Goal: Navigation & Orientation: Find specific page/section

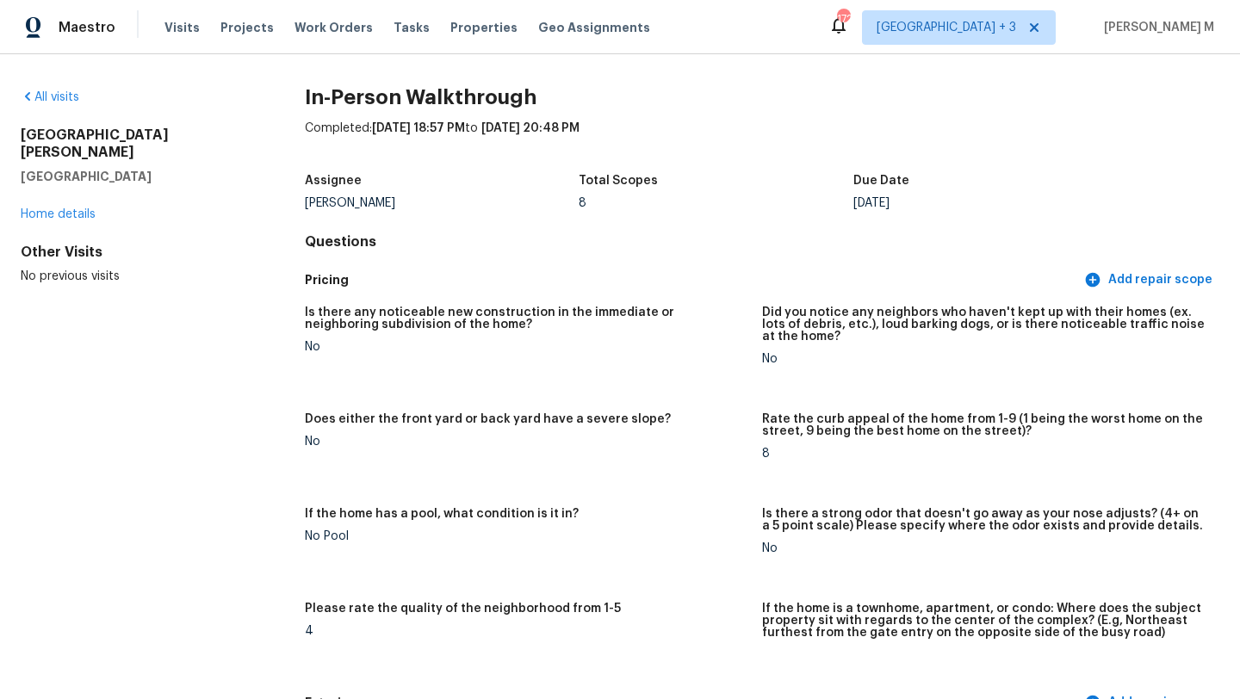
scroll to position [2332, 0]
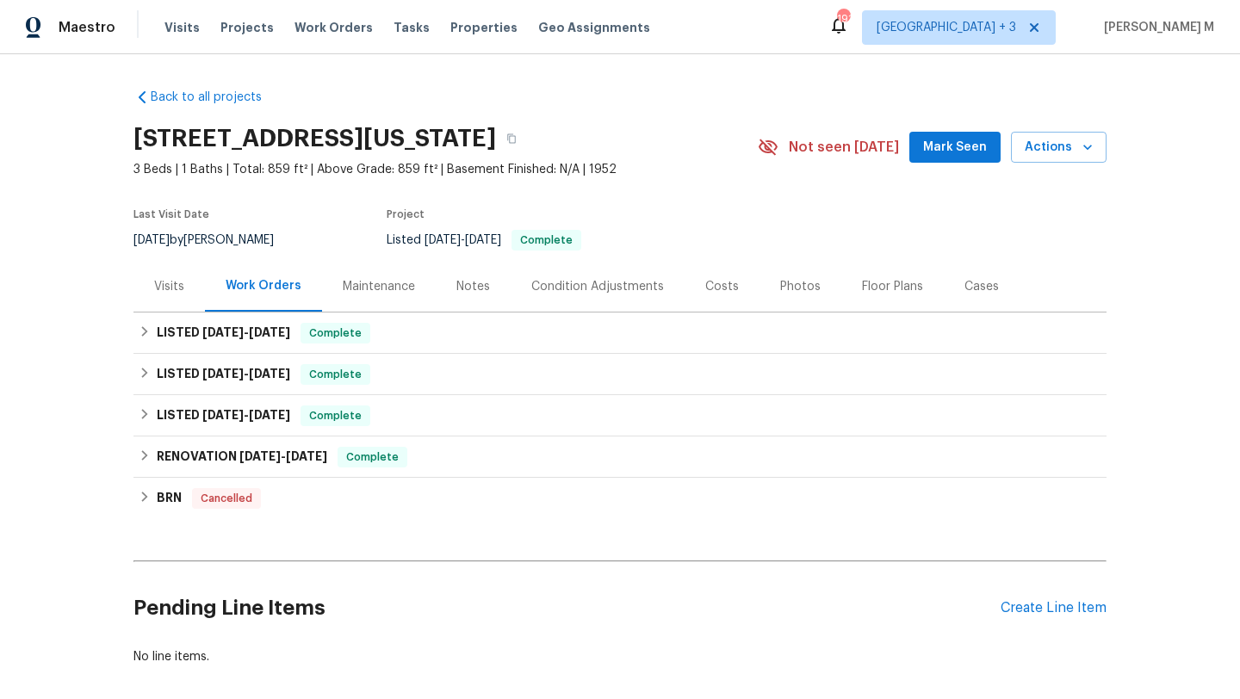
click at [943, 294] on div "Cases" at bounding box center [981, 286] width 76 height 51
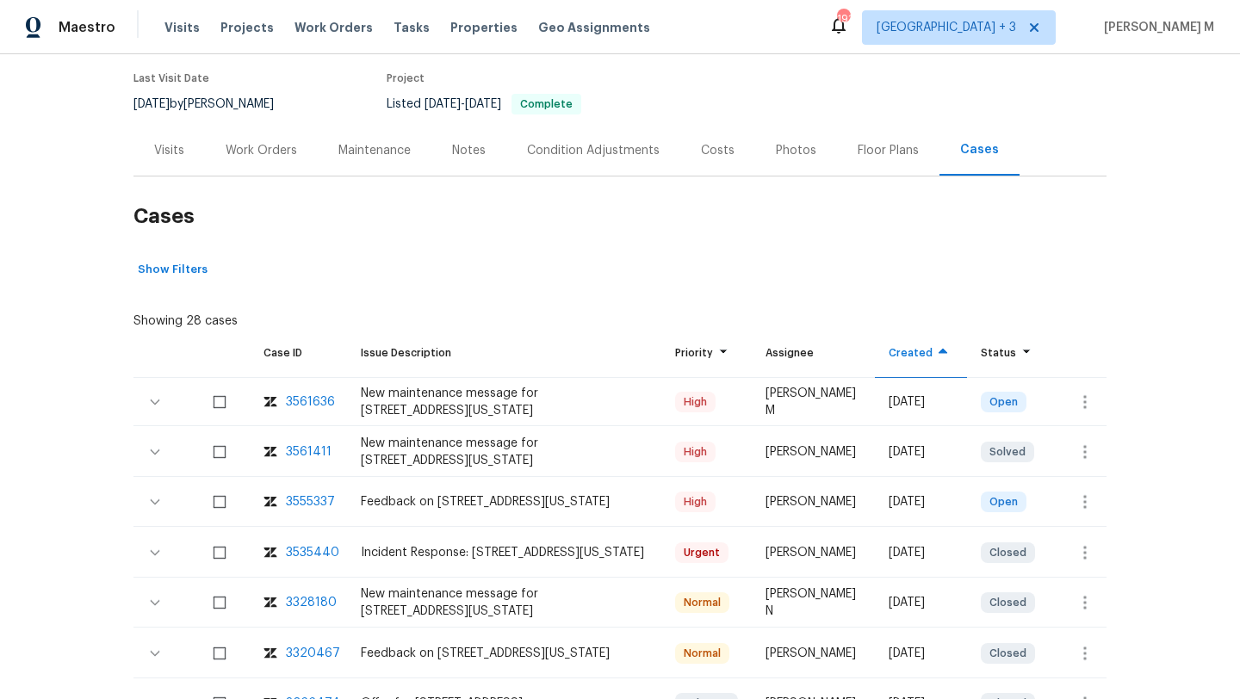
scroll to position [134, 0]
click at [325, 500] on div "3555337" at bounding box center [310, 503] width 49 height 17
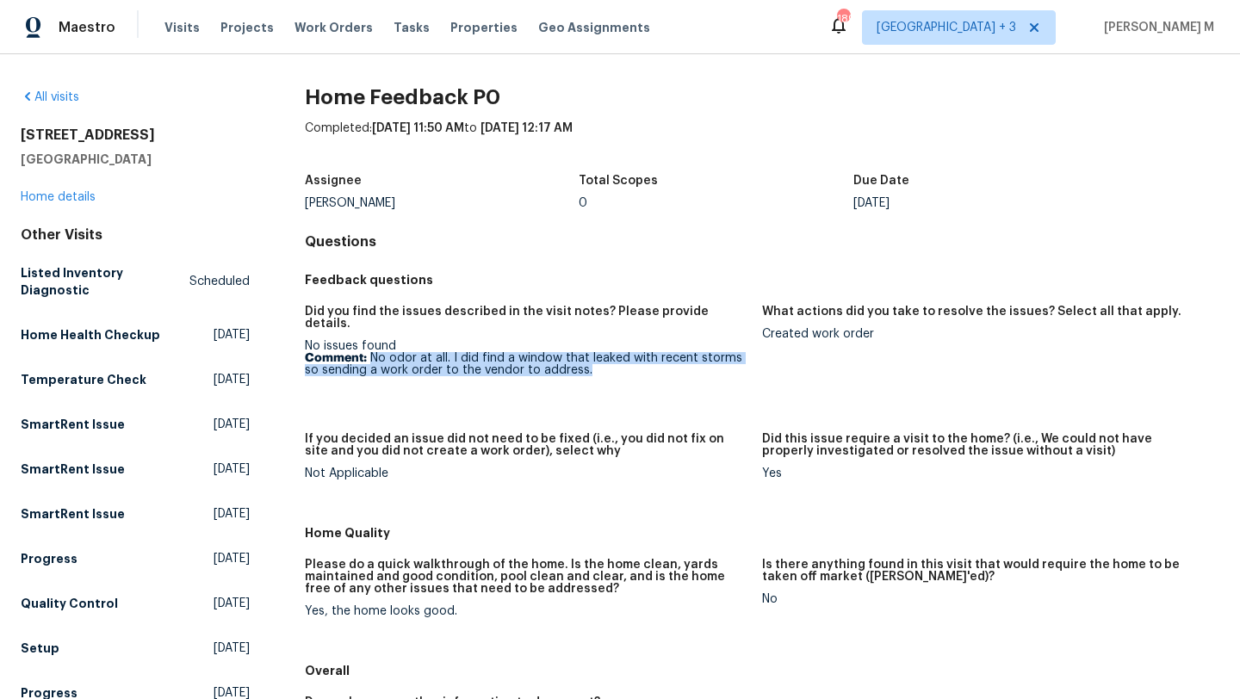
drag, startPoint x: 369, startPoint y: 346, endPoint x: 629, endPoint y: 363, distance: 260.5
click at [635, 363] on p "Comment: No odor at all. I did find a window that leaked with recent storms so …" at bounding box center [526, 364] width 443 height 24
copy p "No odor at all. I did find a window that leaked with recent storms so sending a…"
click at [70, 201] on link "Home details" at bounding box center [58, 197] width 75 height 12
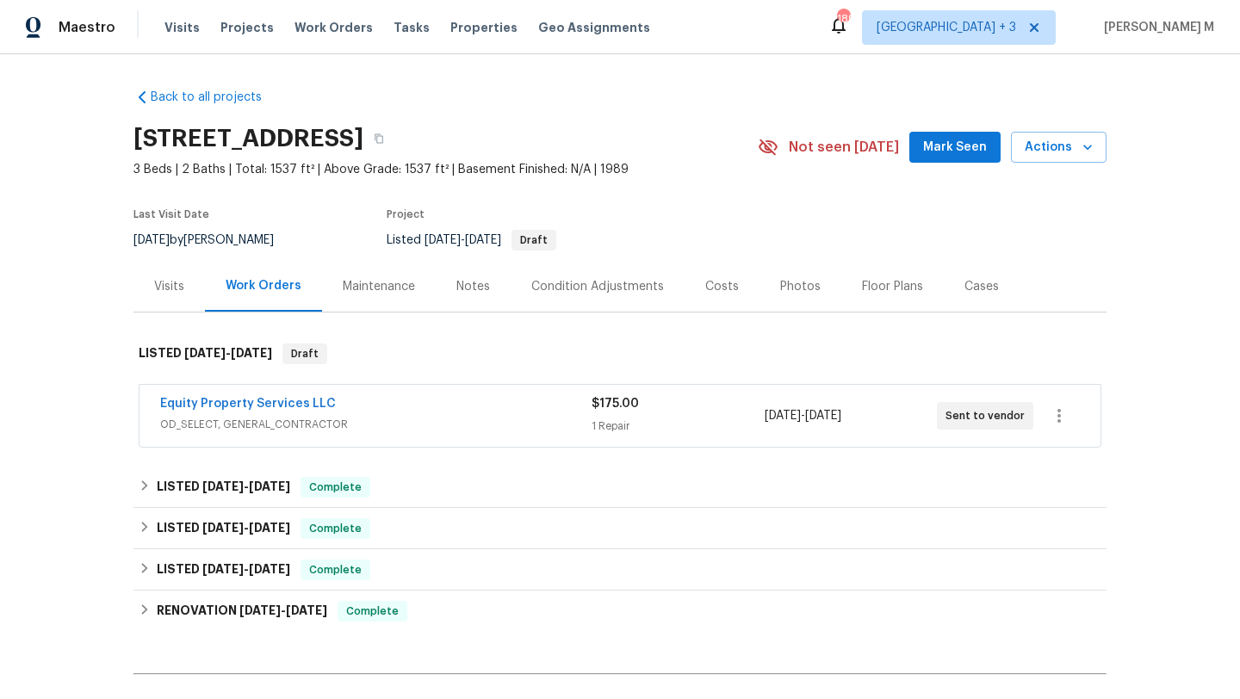
click at [460, 414] on div "Equity Property Services LLC" at bounding box center [375, 405] width 431 height 21
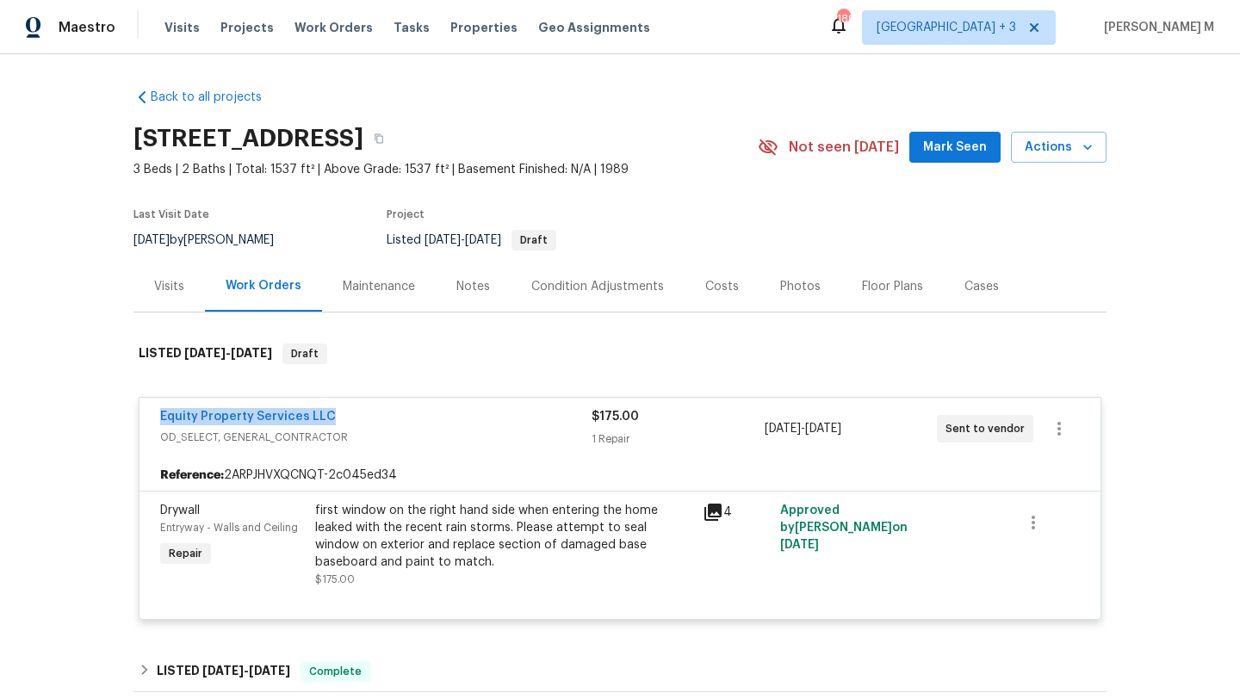
copy link "Equity Property Services LLC"
drag, startPoint x: 146, startPoint y: 418, endPoint x: 349, endPoint y: 419, distance: 202.3
click at [349, 419] on div "Equity Property Services LLC OD_SELECT, GENERAL_CONTRACTOR $175.00 1 Repair 10/…" at bounding box center [619, 429] width 961 height 62
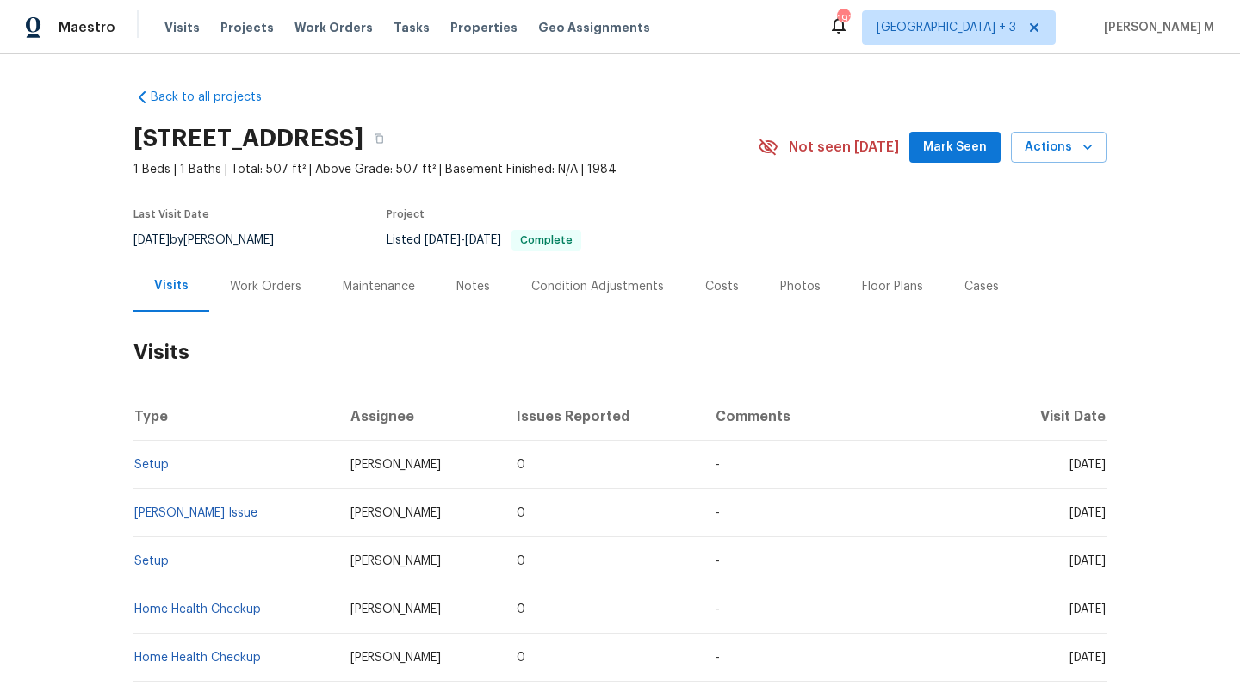
click at [275, 299] on div "Work Orders" at bounding box center [265, 286] width 113 height 51
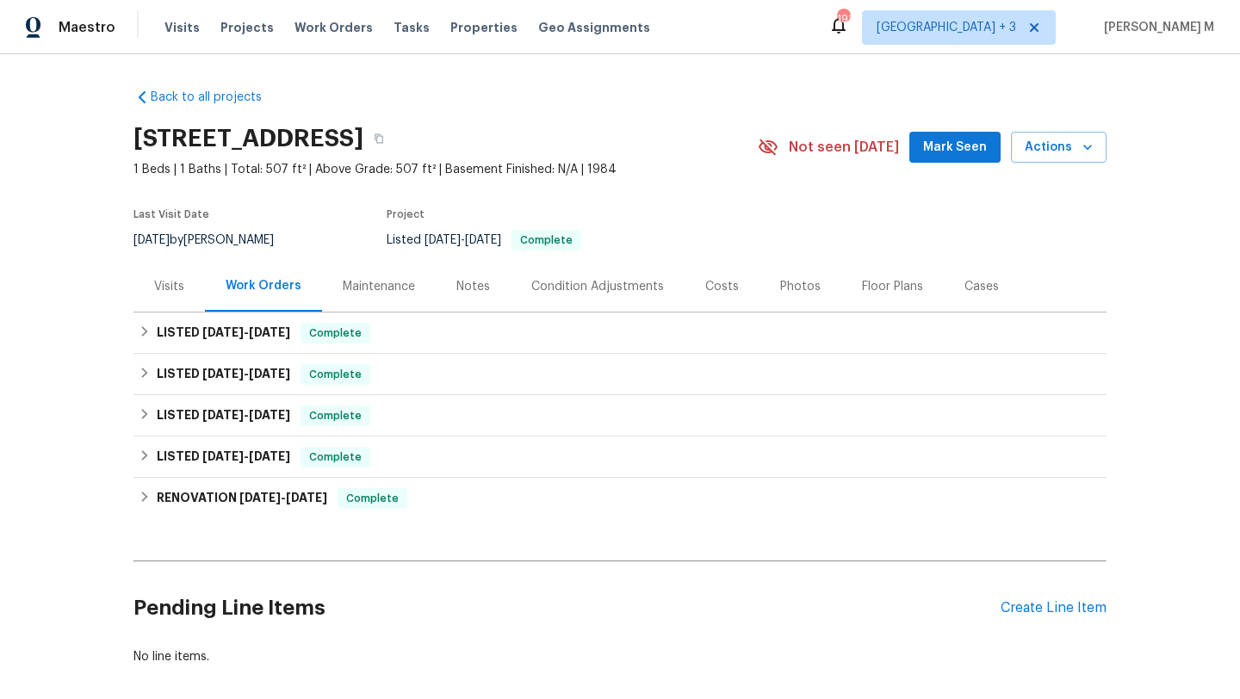
click at [171, 285] on div "Visits" at bounding box center [169, 286] width 30 height 17
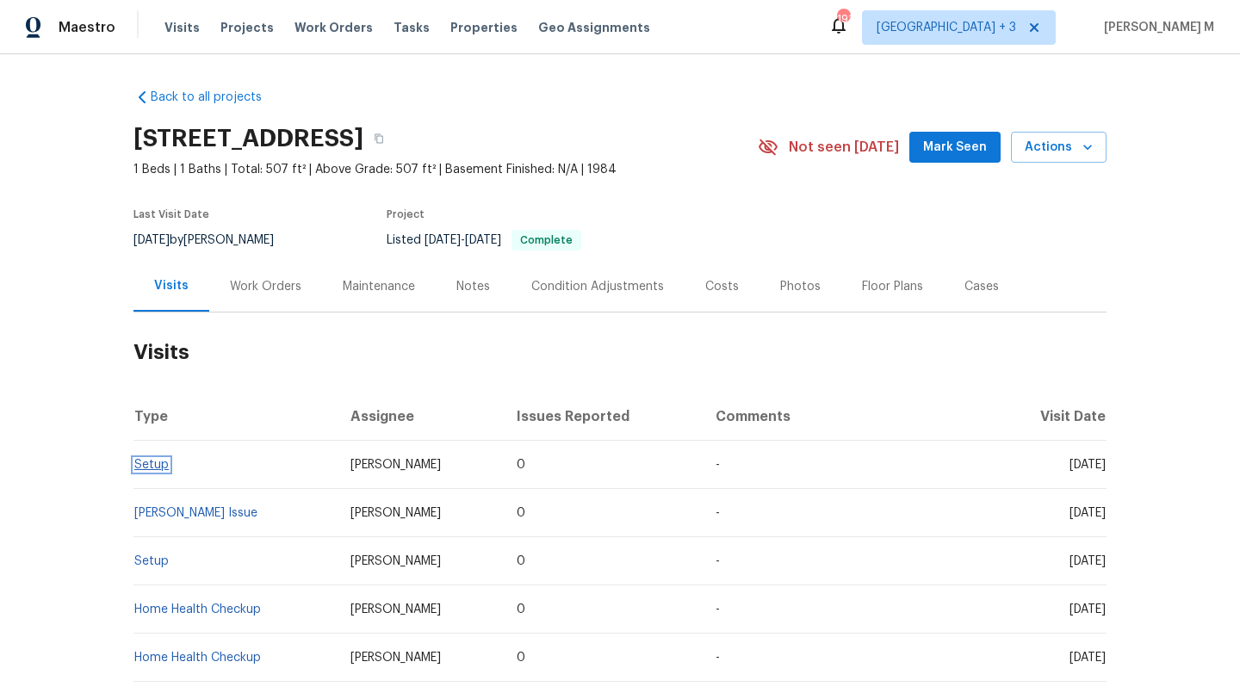
click at [152, 459] on link "Setup" at bounding box center [151, 465] width 34 height 12
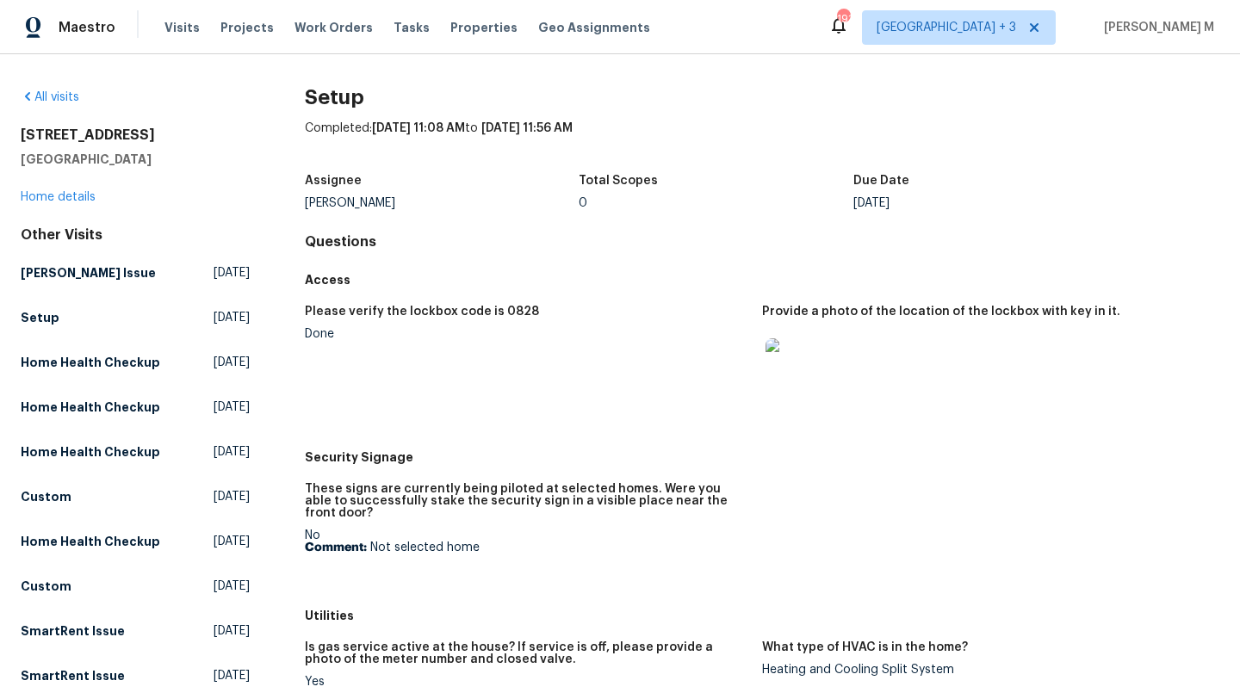
click at [783, 371] on img at bounding box center [792, 365] width 55 height 55
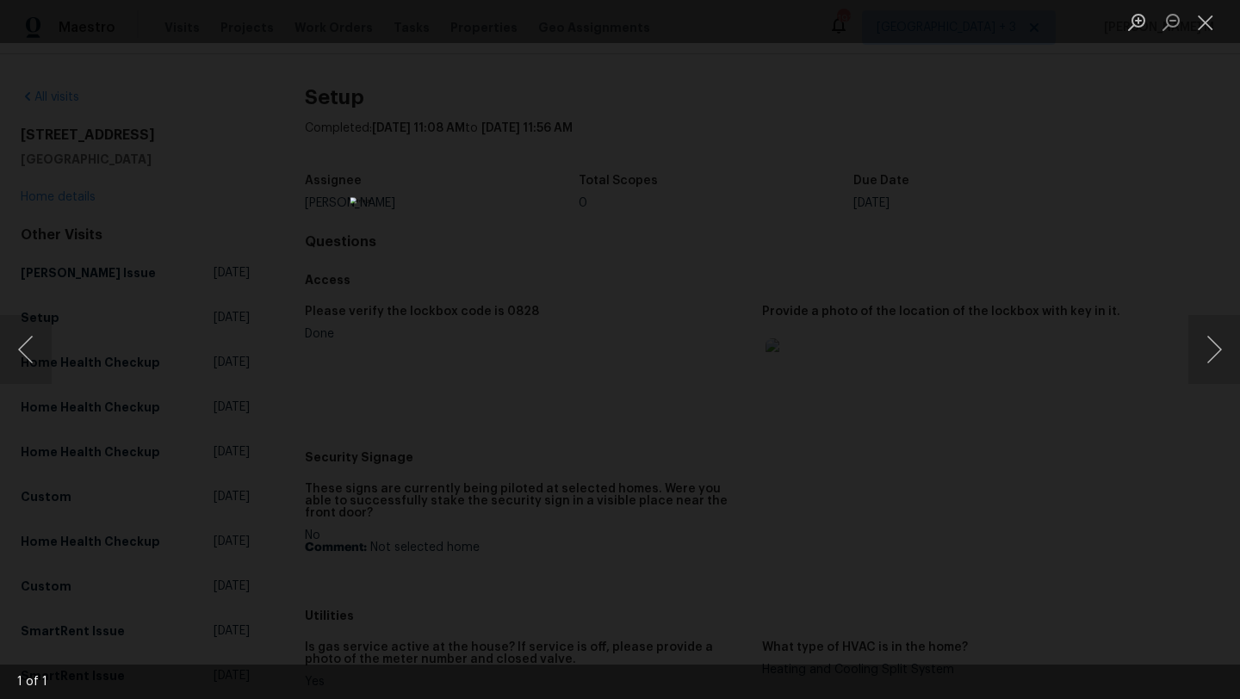
click at [827, 349] on div "Lightbox" at bounding box center [620, 349] width 1240 height 699
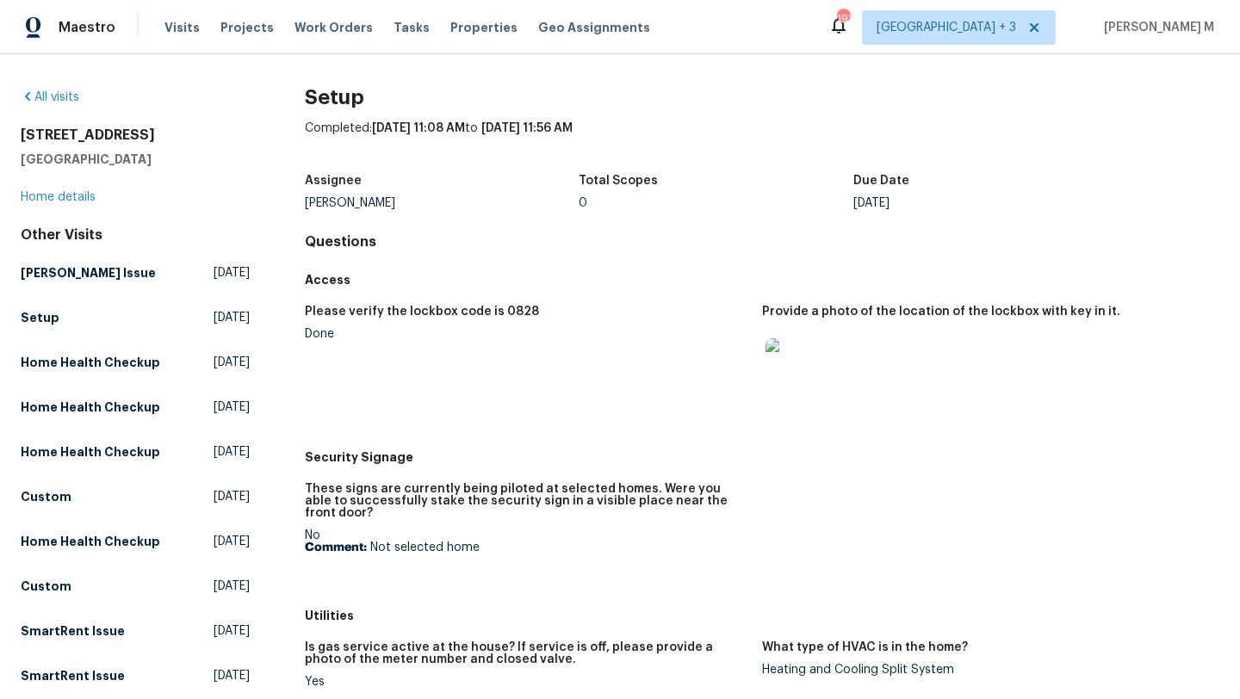
click at [48, 187] on div "[STREET_ADDRESS] Home details" at bounding box center [135, 166] width 229 height 79
click at [48, 194] on link "Home details" at bounding box center [58, 197] width 75 height 12
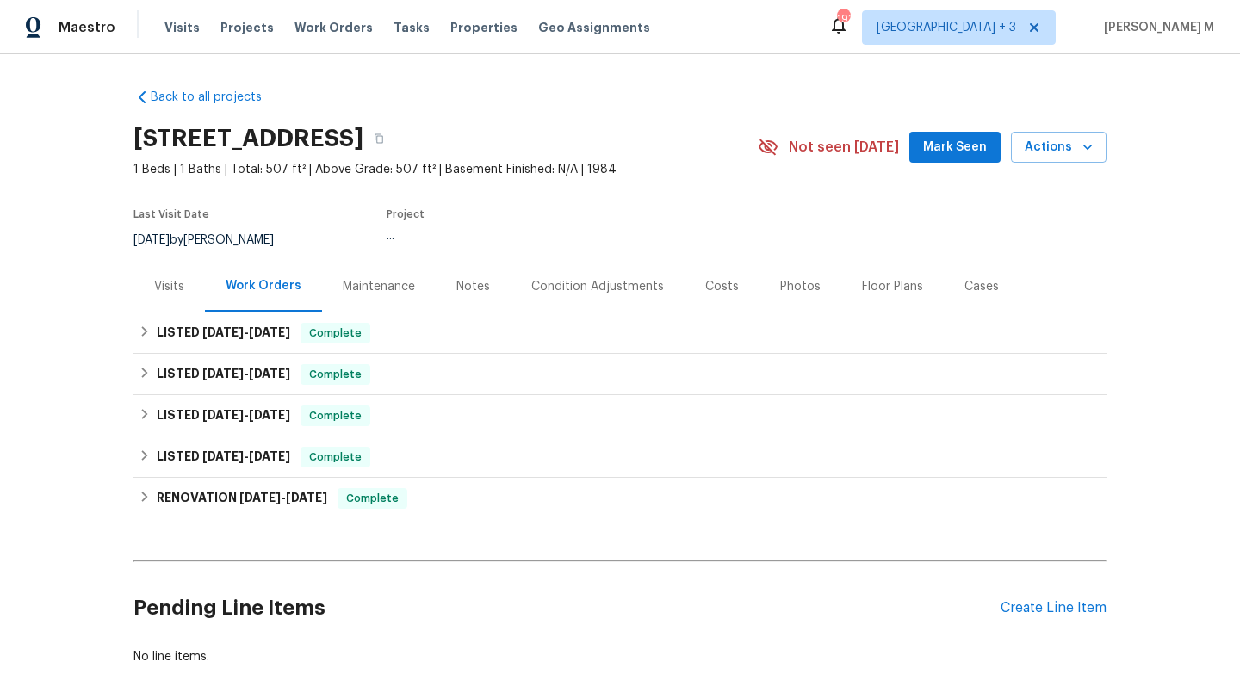
click at [176, 301] on div "Visits" at bounding box center [168, 286] width 71 height 51
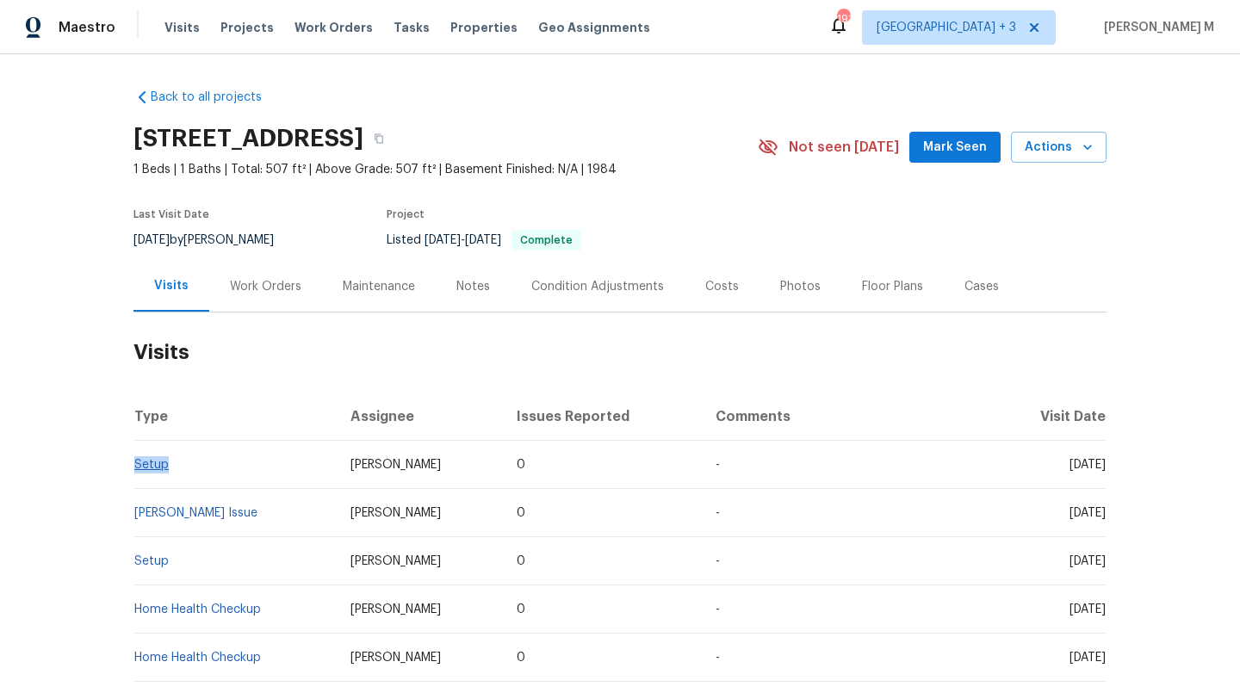
drag, startPoint x: 171, startPoint y: 473, endPoint x: 132, endPoint y: 467, distance: 39.9
click at [133, 467] on td "Setup" at bounding box center [234, 465] width 203 height 48
copy link "Setup"
click at [151, 472] on td "Setup" at bounding box center [234, 465] width 203 height 48
click at [151, 468] on link "Setup" at bounding box center [151, 465] width 34 height 12
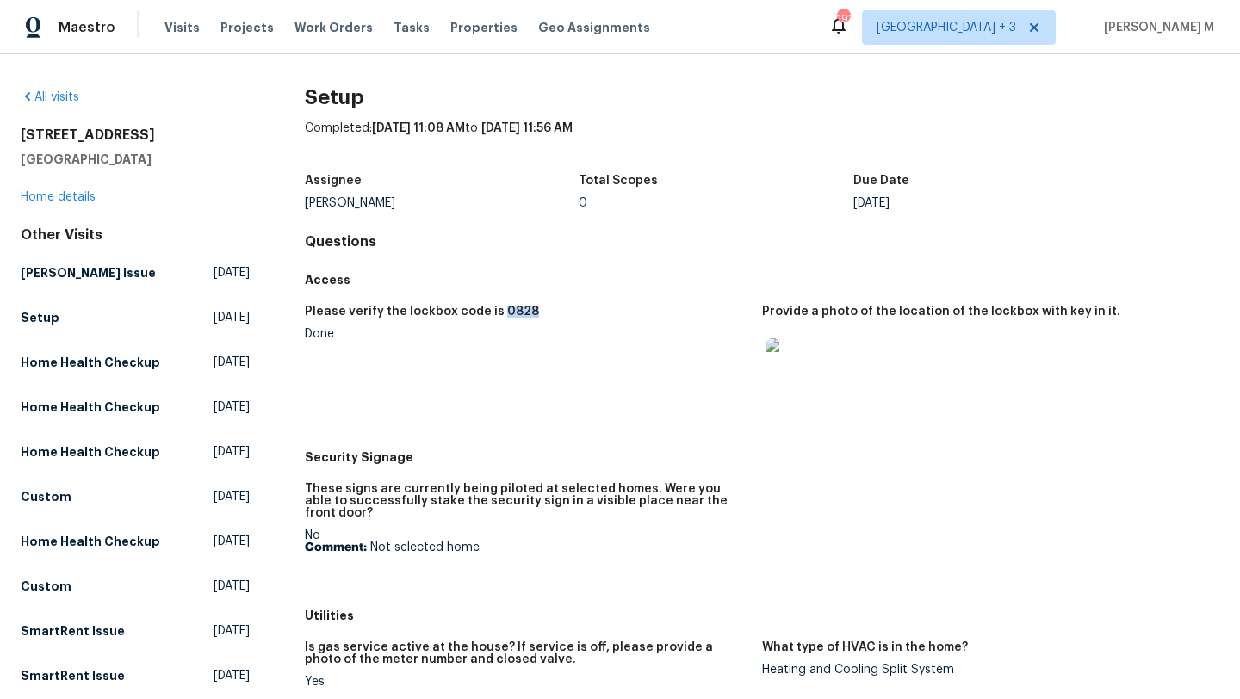
drag, startPoint x: 490, startPoint y: 311, endPoint x: 547, endPoint y: 306, distance: 57.8
click at [547, 306] on div "Please verify the lockbox code is 0828" at bounding box center [526, 317] width 443 height 22
copy h5 "0828"
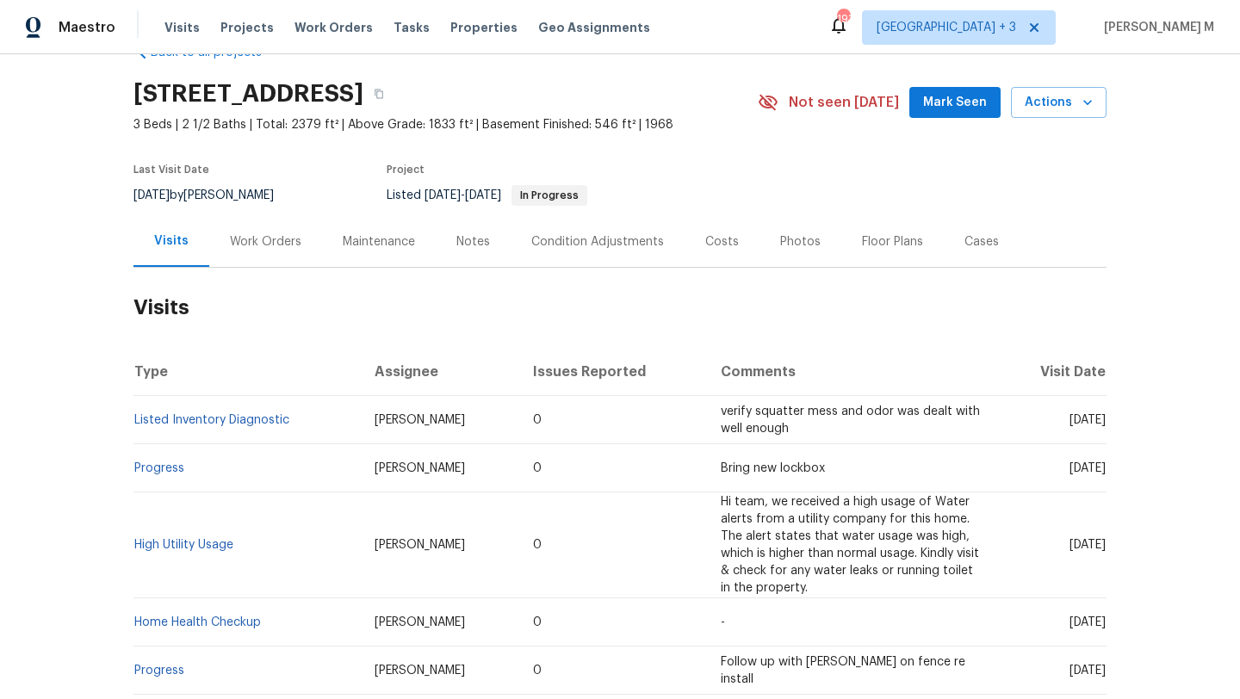
scroll to position [51, 0]
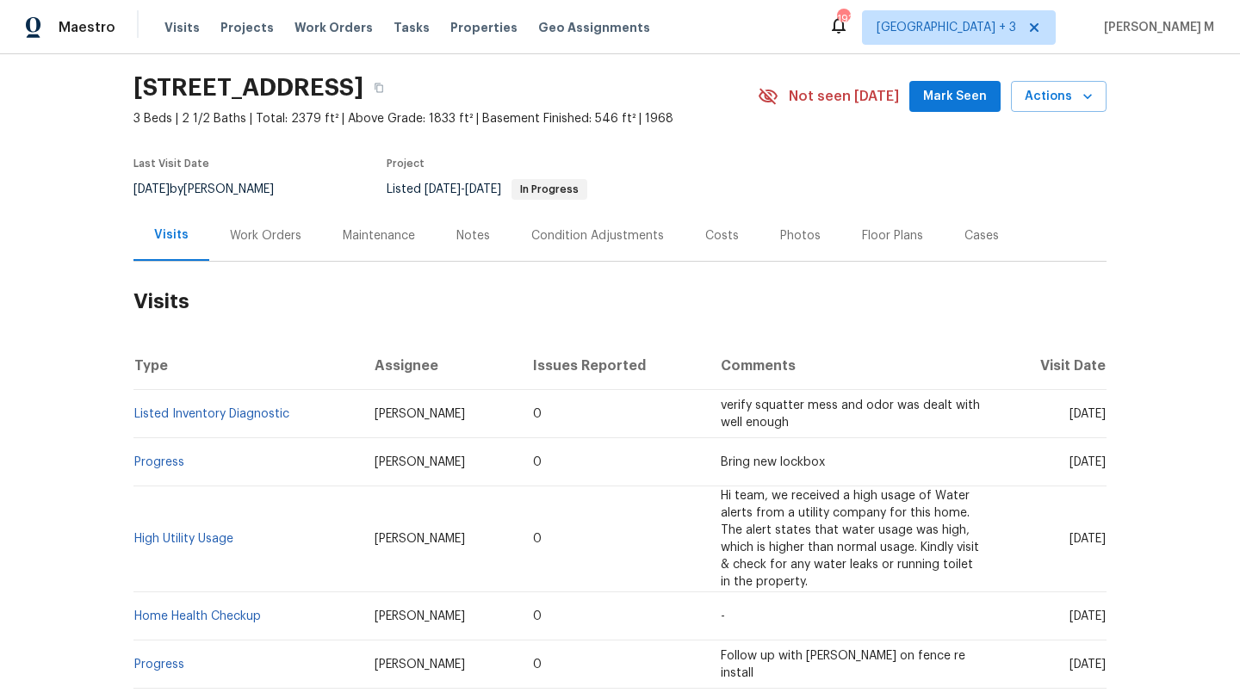
click at [281, 244] on div "Work Orders" at bounding box center [265, 235] width 113 height 51
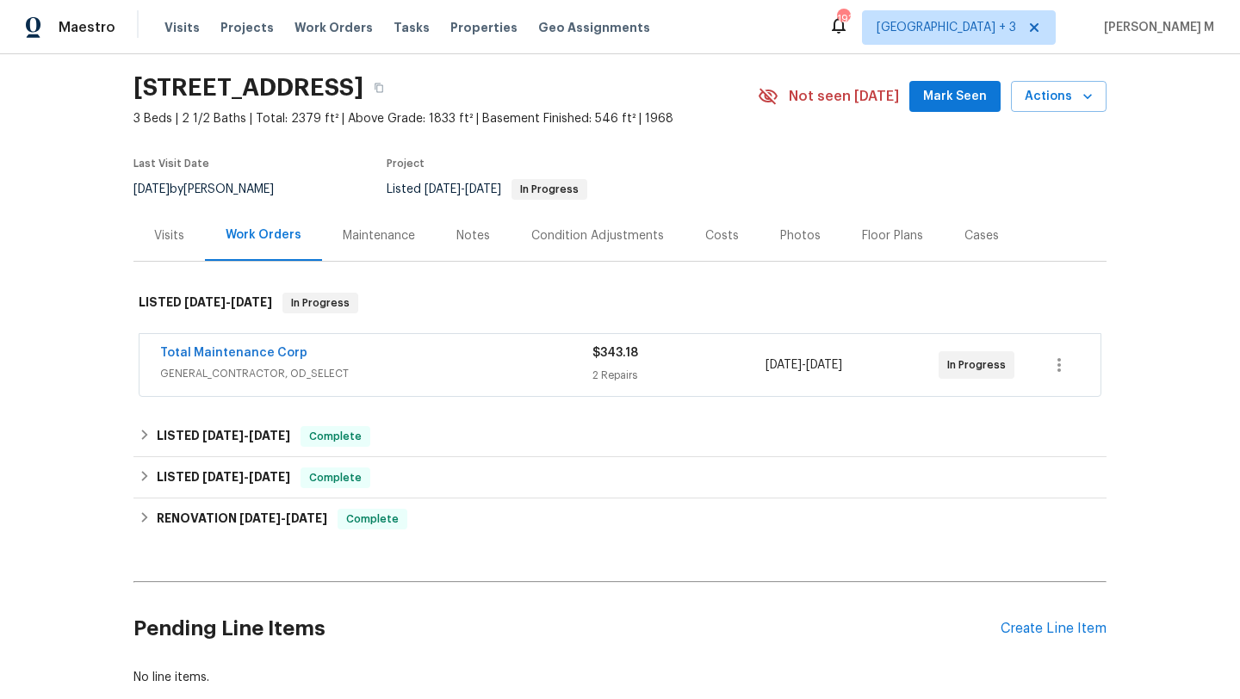
click at [370, 373] on span "GENERAL_CONTRACTOR, OD_SELECT" at bounding box center [376, 373] width 432 height 17
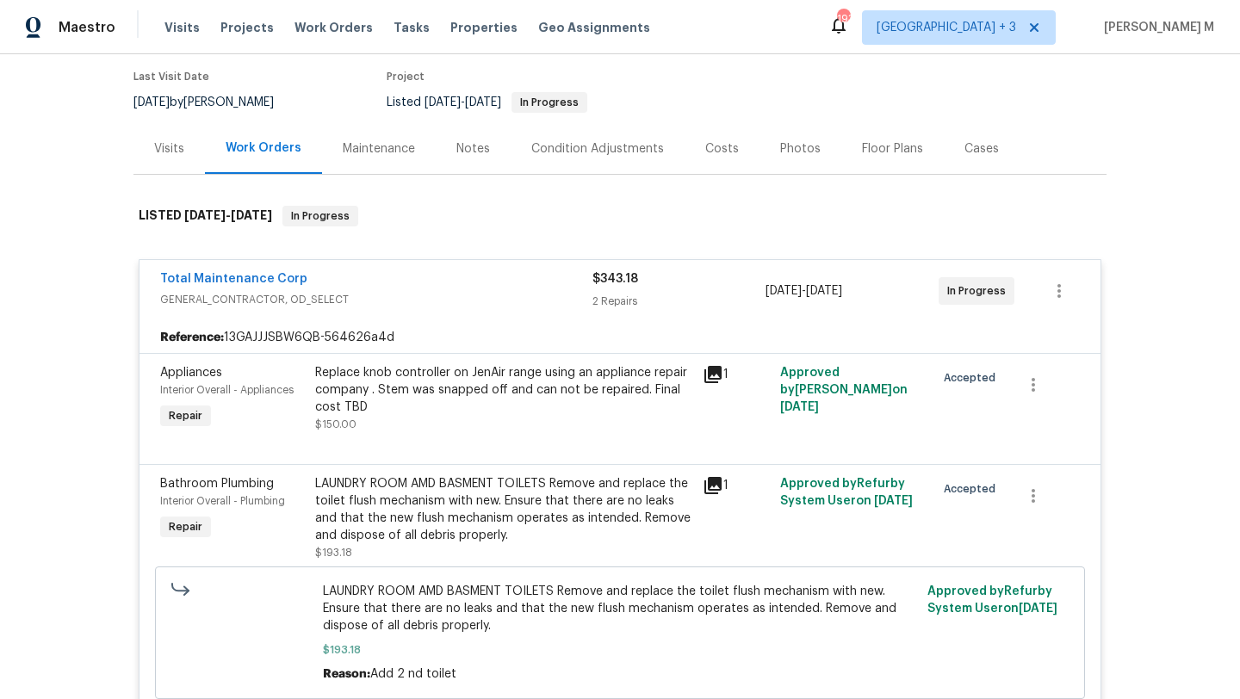
scroll to position [98, 0]
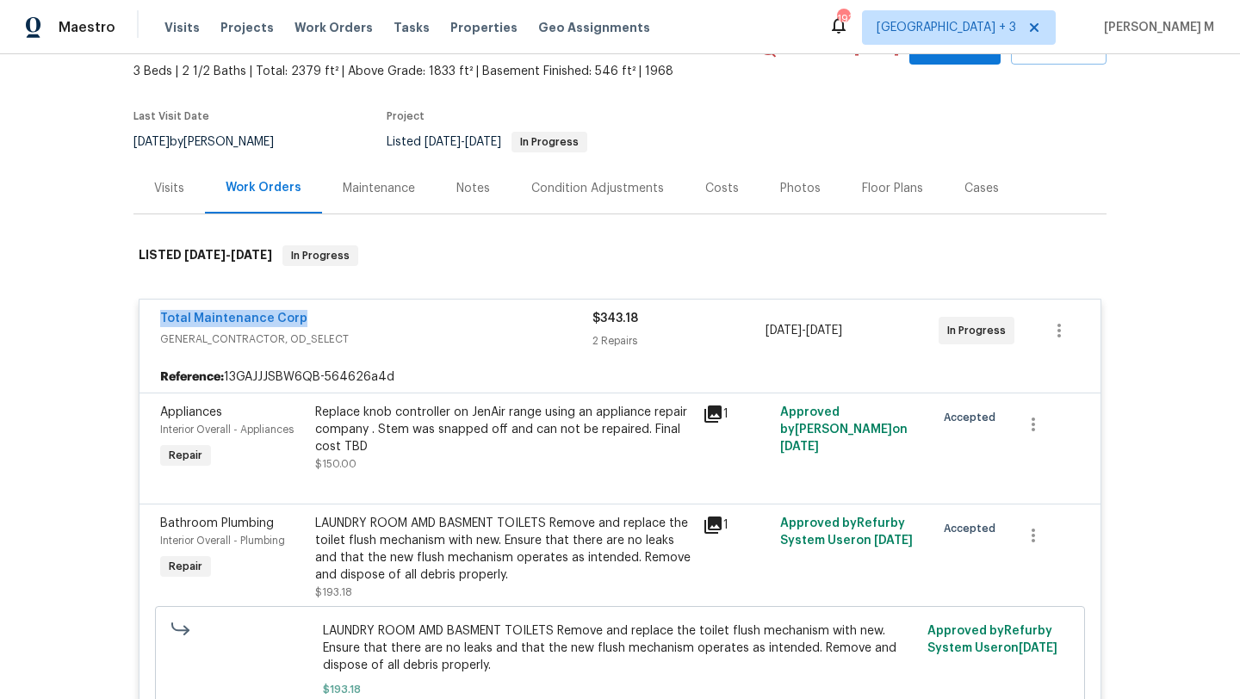
drag, startPoint x: 141, startPoint y: 324, endPoint x: 326, endPoint y: 324, distance: 185.1
click at [326, 324] on div "Total Maintenance Corp GENERAL_CONTRACTOR, OD_SELECT $343.18 2 Repairs 10/3/202…" at bounding box center [619, 331] width 961 height 62
copy link "Total Maintenance Corp"
click at [431, 333] on span "GENERAL_CONTRACTOR, OD_SELECT" at bounding box center [376, 339] width 432 height 17
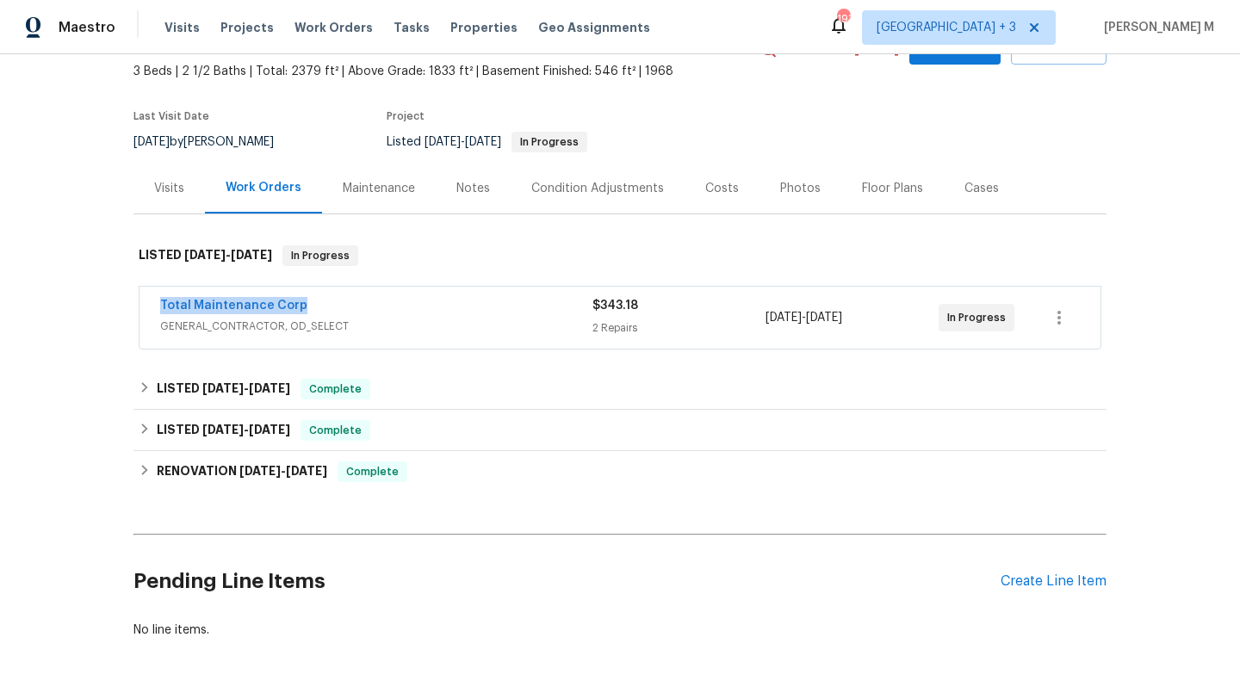
copy link "Total Maintenance Corp"
drag, startPoint x: 151, startPoint y: 306, endPoint x: 300, endPoint y: 306, distance: 149.8
click at [300, 306] on div "Total Maintenance Corp GENERAL_CONTRACTOR, OD_SELECT $343.18 2 Repairs 10/3/202…" at bounding box center [619, 318] width 961 height 62
copy span "10/3/2025 - 10/8/2025"
drag, startPoint x: 759, startPoint y: 318, endPoint x: 882, endPoint y: 321, distance: 123.1
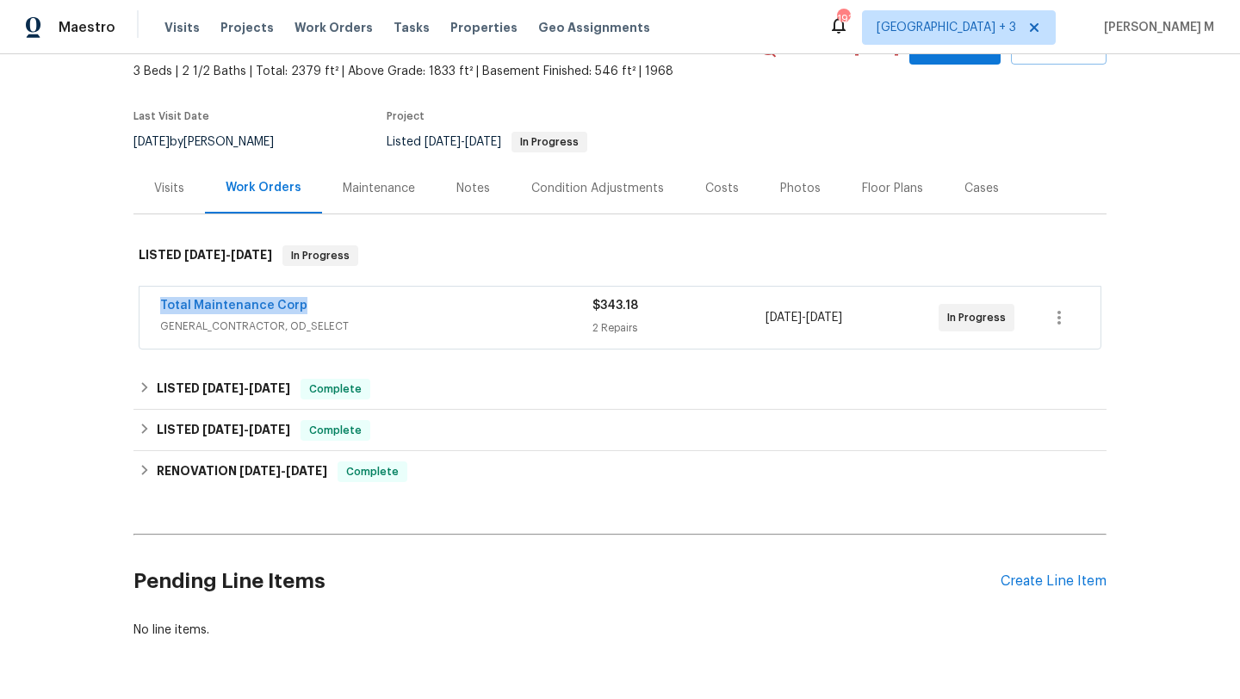
click at [882, 321] on div "10/3/2025 - 10/8/2025" at bounding box center [851, 317] width 173 height 41
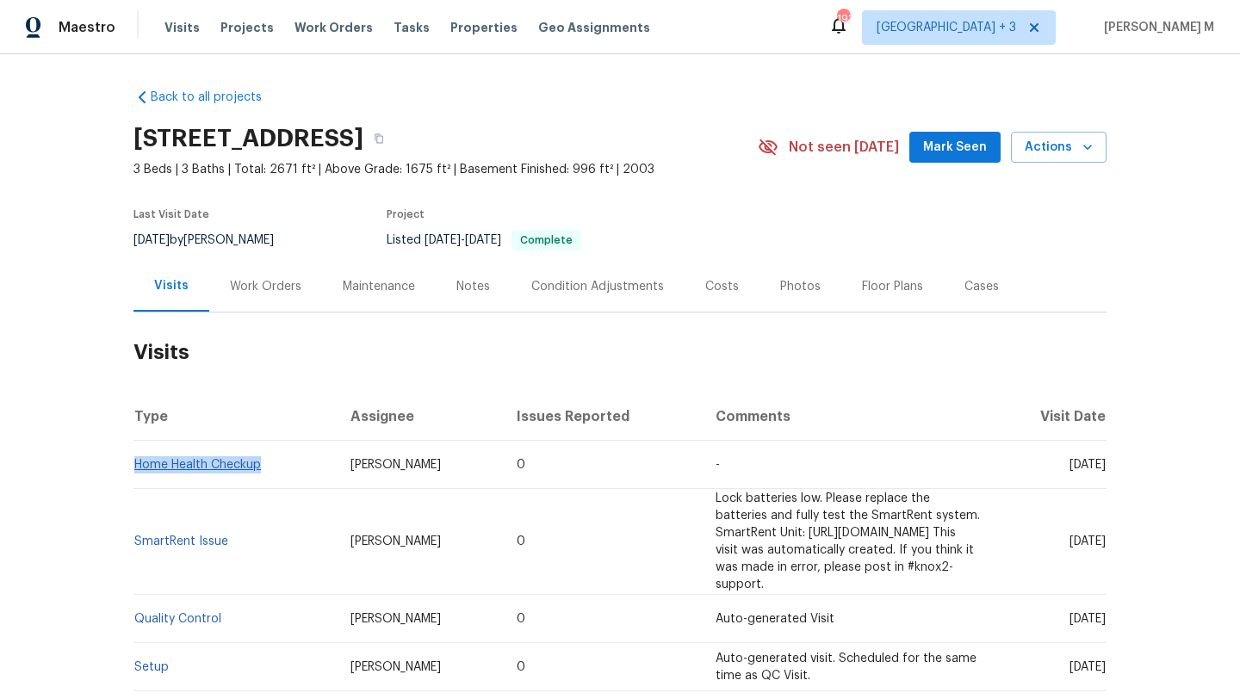
drag, startPoint x: 259, startPoint y: 471, endPoint x: 131, endPoint y: 467, distance: 128.3
click at [133, 467] on td "Home Health Checkup" at bounding box center [234, 465] width 203 height 48
copy link "Home Health Checkup"
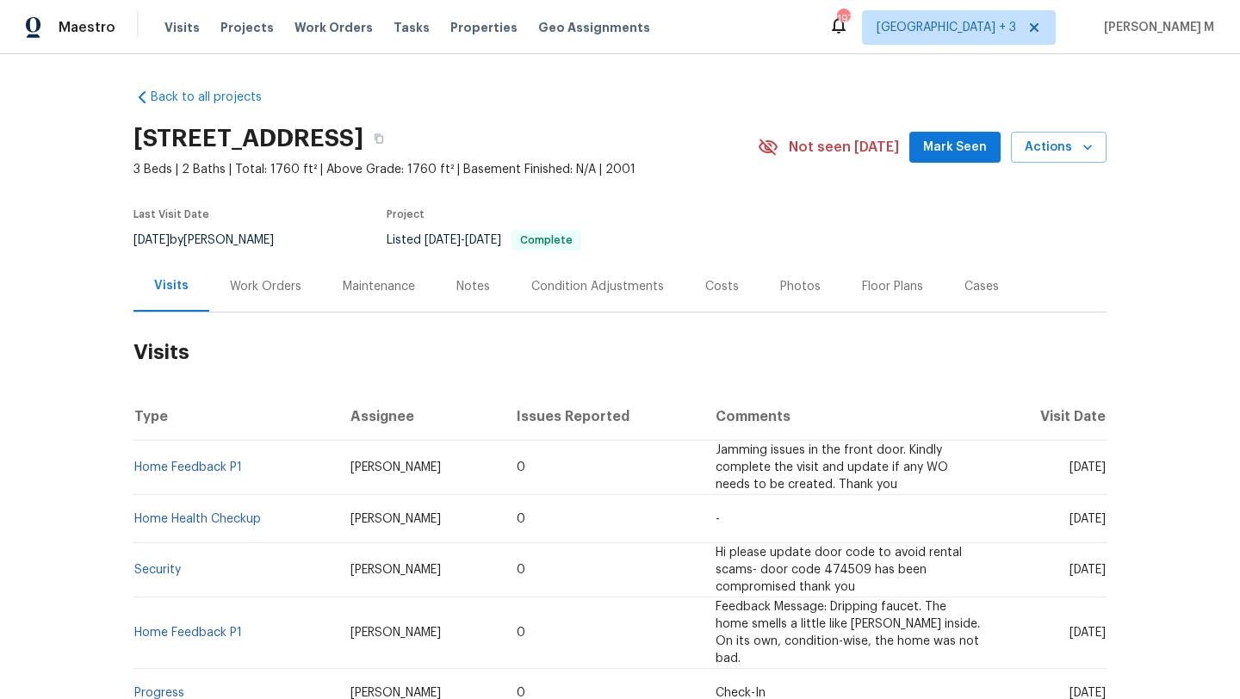
click at [297, 304] on div "Work Orders" at bounding box center [265, 286] width 113 height 51
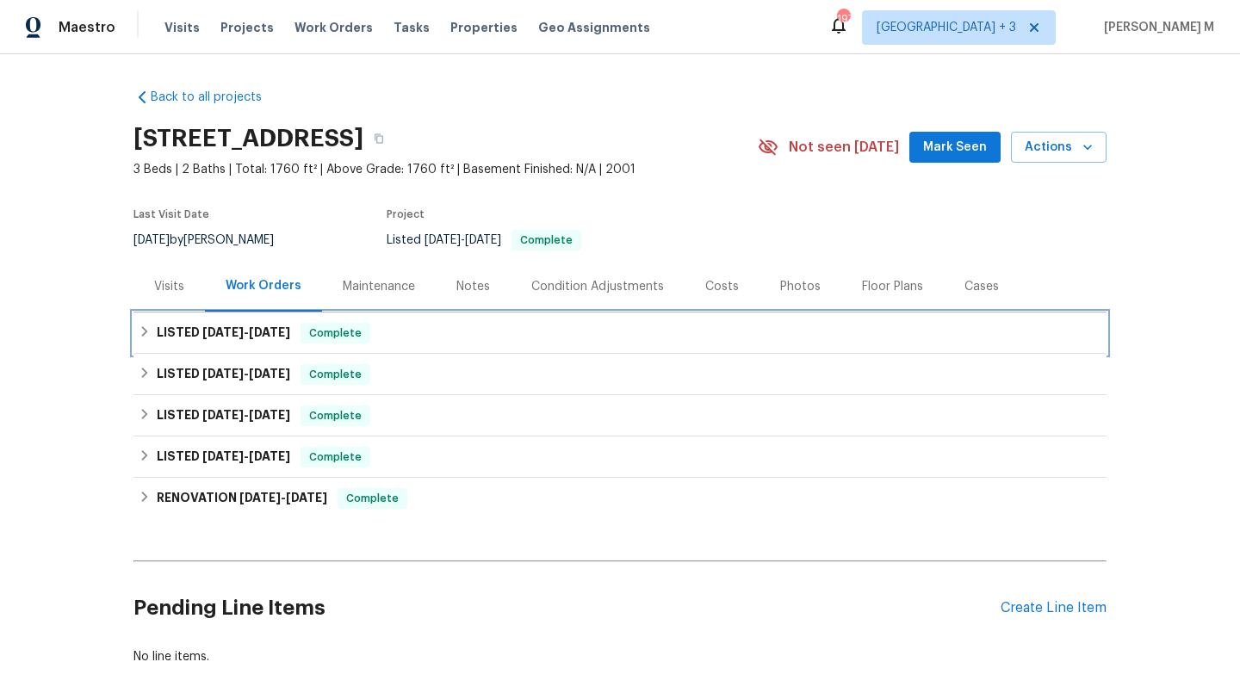
click at [297, 325] on div "LISTED 9/29/25 - 10/2/25 Complete" at bounding box center [620, 333] width 962 height 21
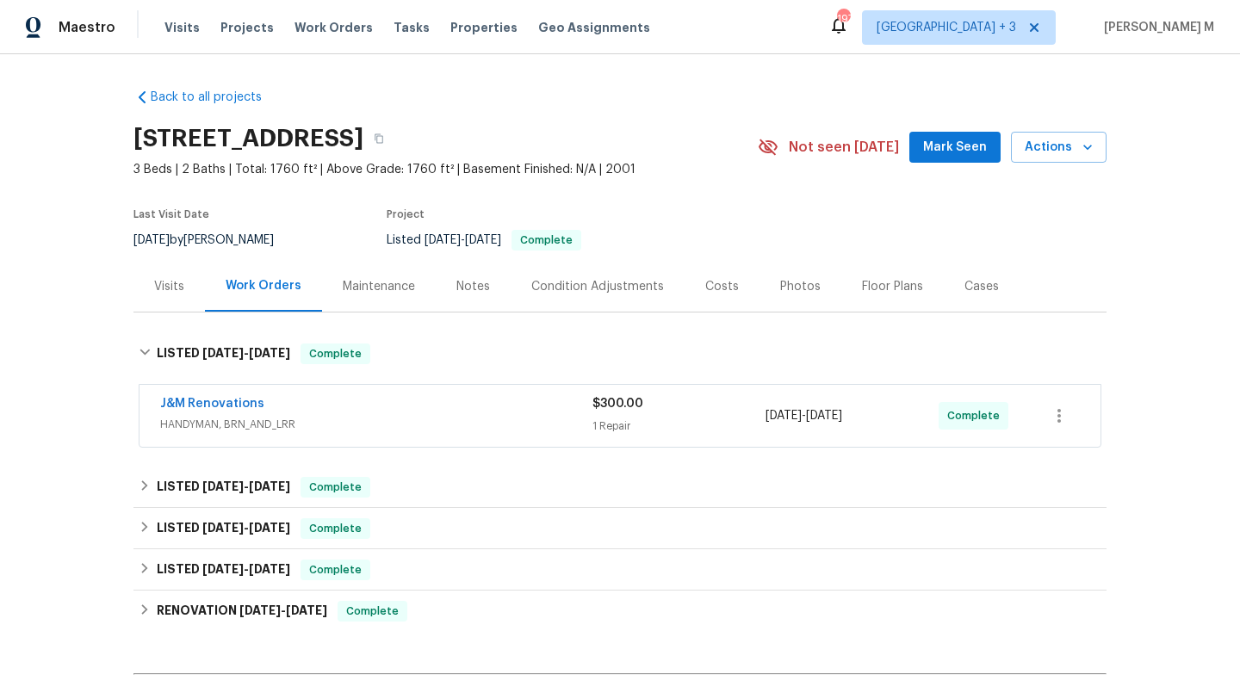
click at [310, 397] on div "J&M Renovations" at bounding box center [376, 405] width 432 height 21
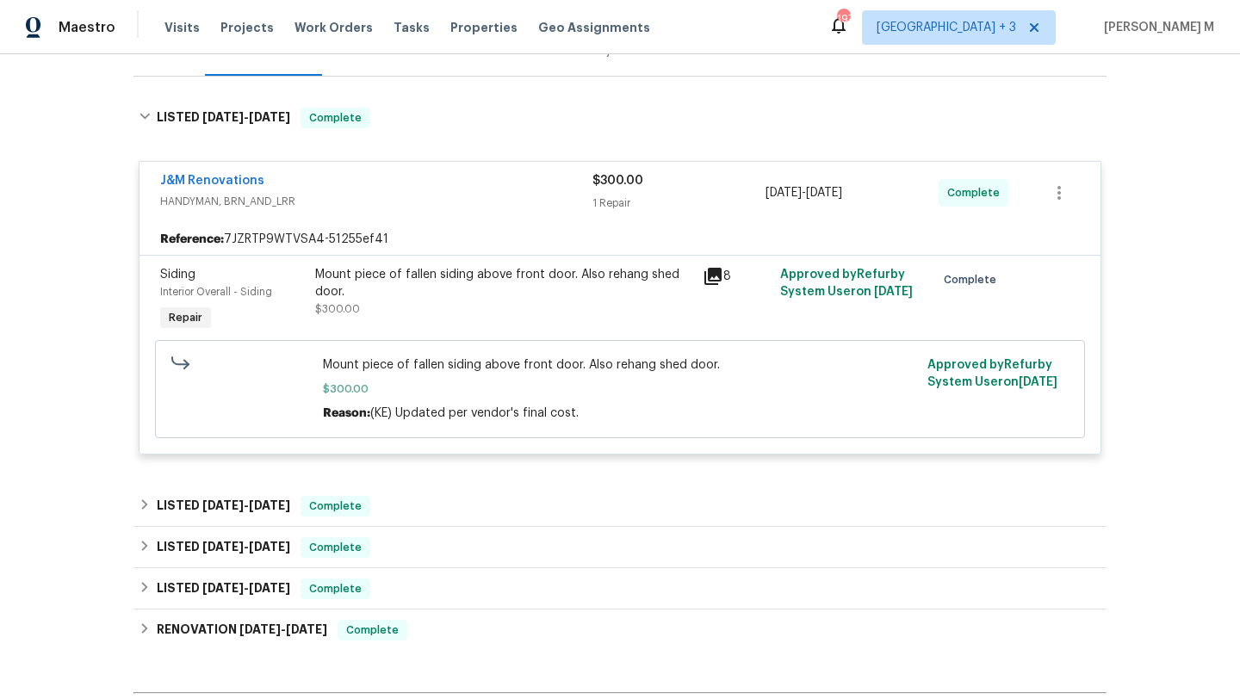
scroll to position [84, 0]
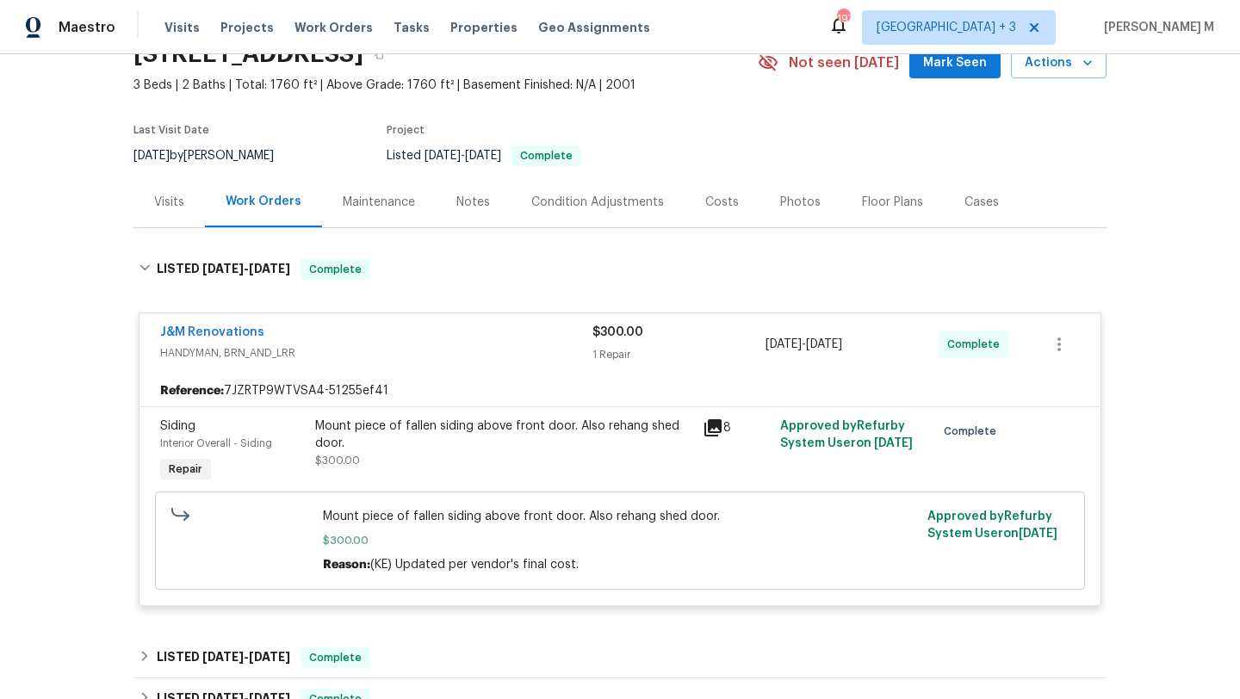
click at [175, 203] on div "Visits" at bounding box center [169, 202] width 30 height 17
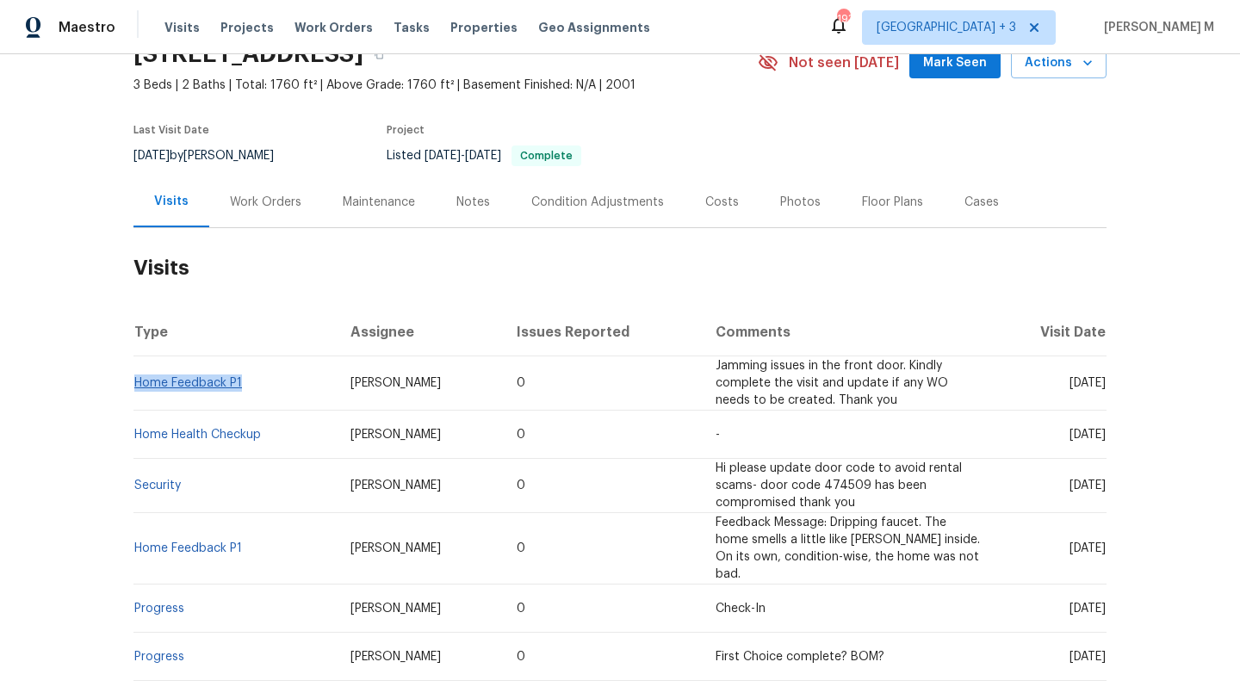
copy link "Home Feedback P1"
drag, startPoint x: 233, startPoint y: 391, endPoint x: 129, endPoint y: 385, distance: 104.3
click at [133, 385] on td "Home Feedback P1" at bounding box center [234, 383] width 203 height 54
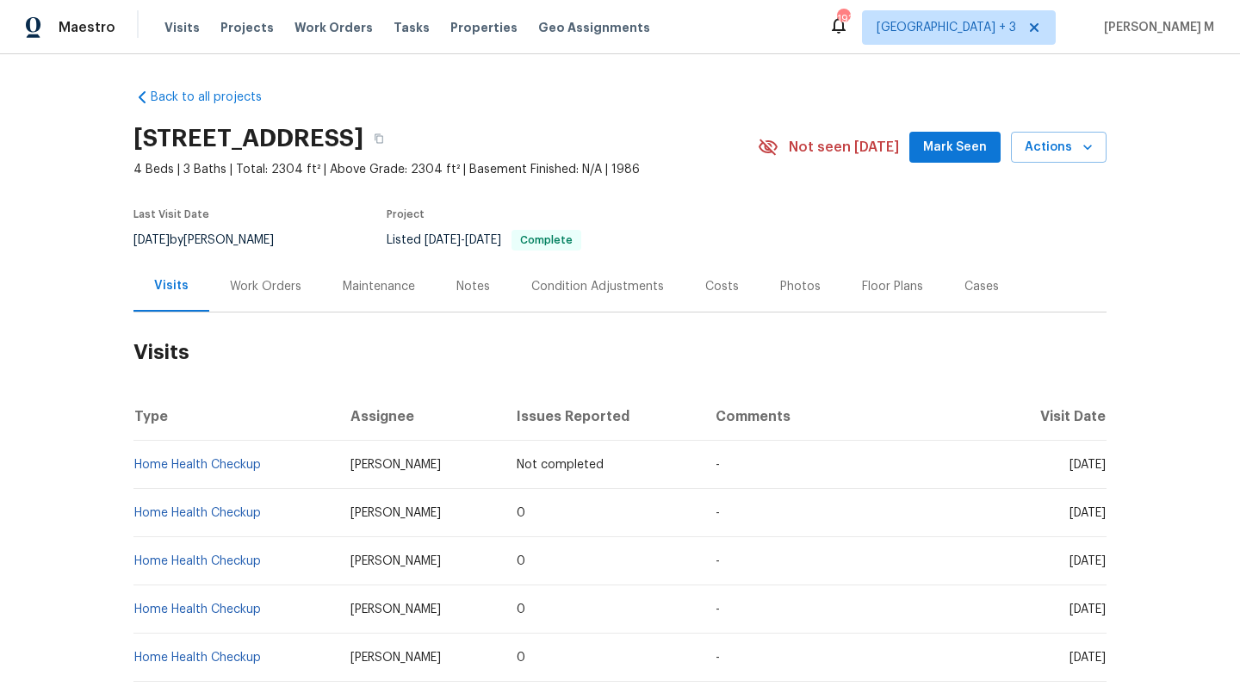
click at [284, 286] on div "Work Orders" at bounding box center [265, 286] width 71 height 17
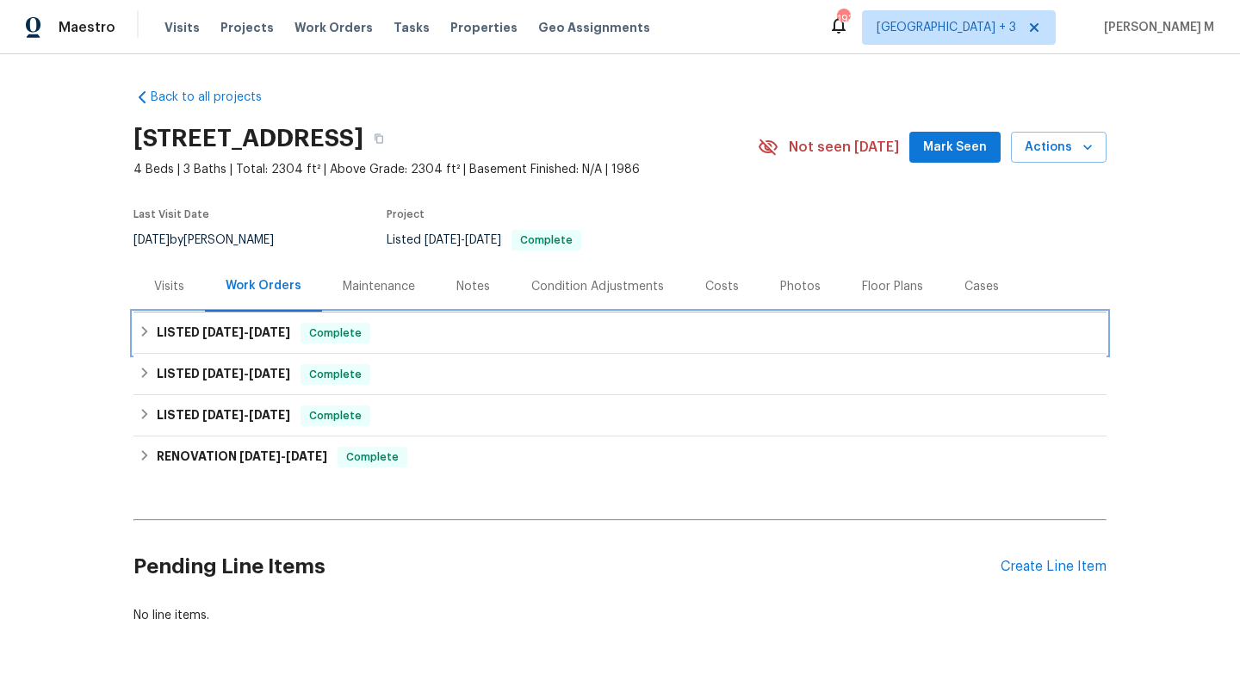
click at [294, 318] on div "LISTED 8/27/25 - 10/13/25 Complete" at bounding box center [619, 332] width 973 height 41
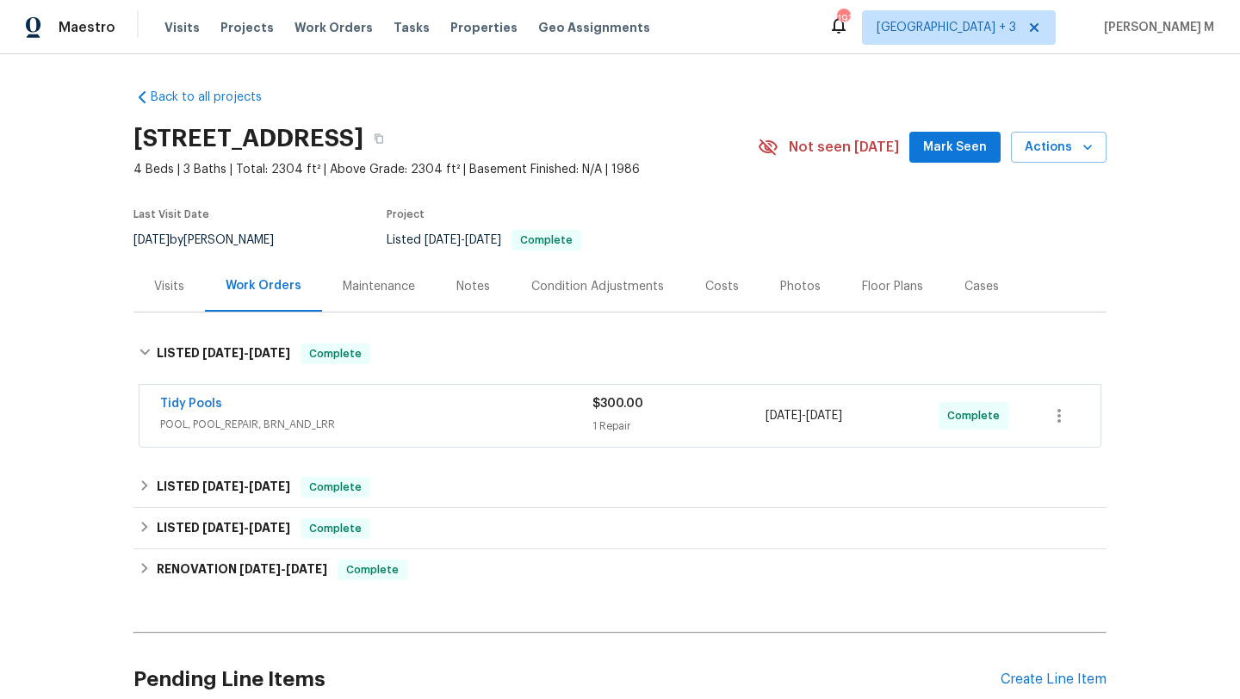
click at [137, 290] on div "Visits" at bounding box center [168, 286] width 71 height 51
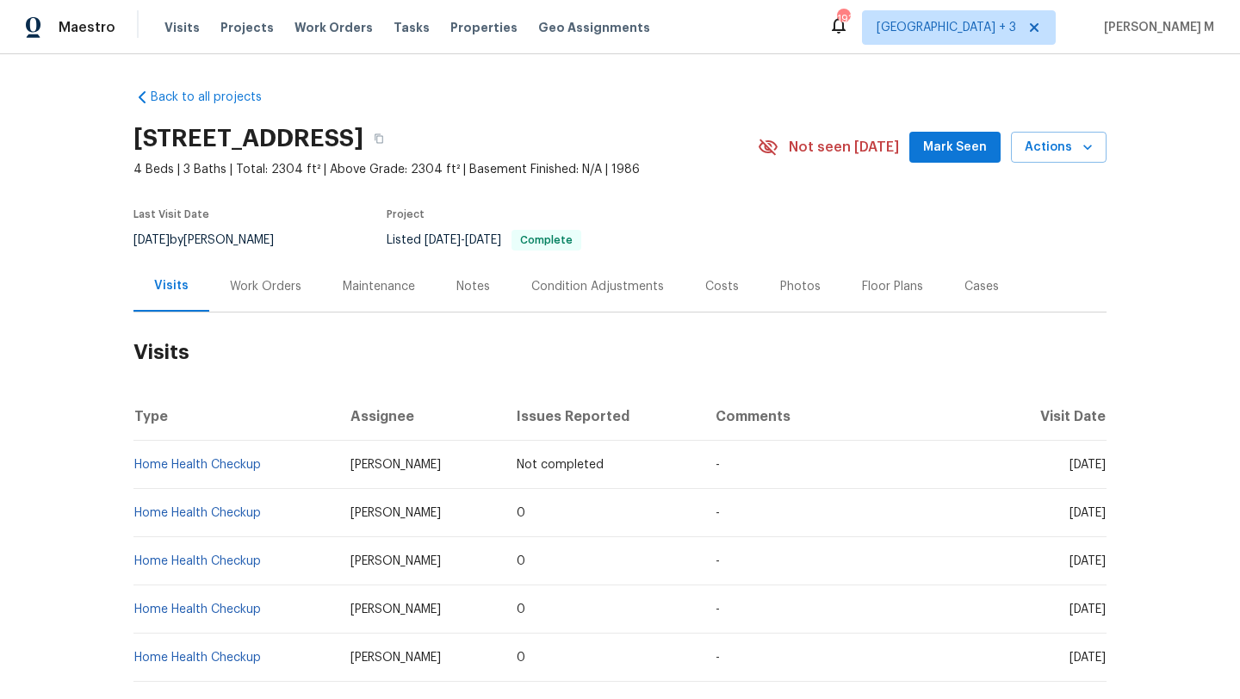
click at [292, 480] on td "Home Health Checkup" at bounding box center [234, 465] width 203 height 48
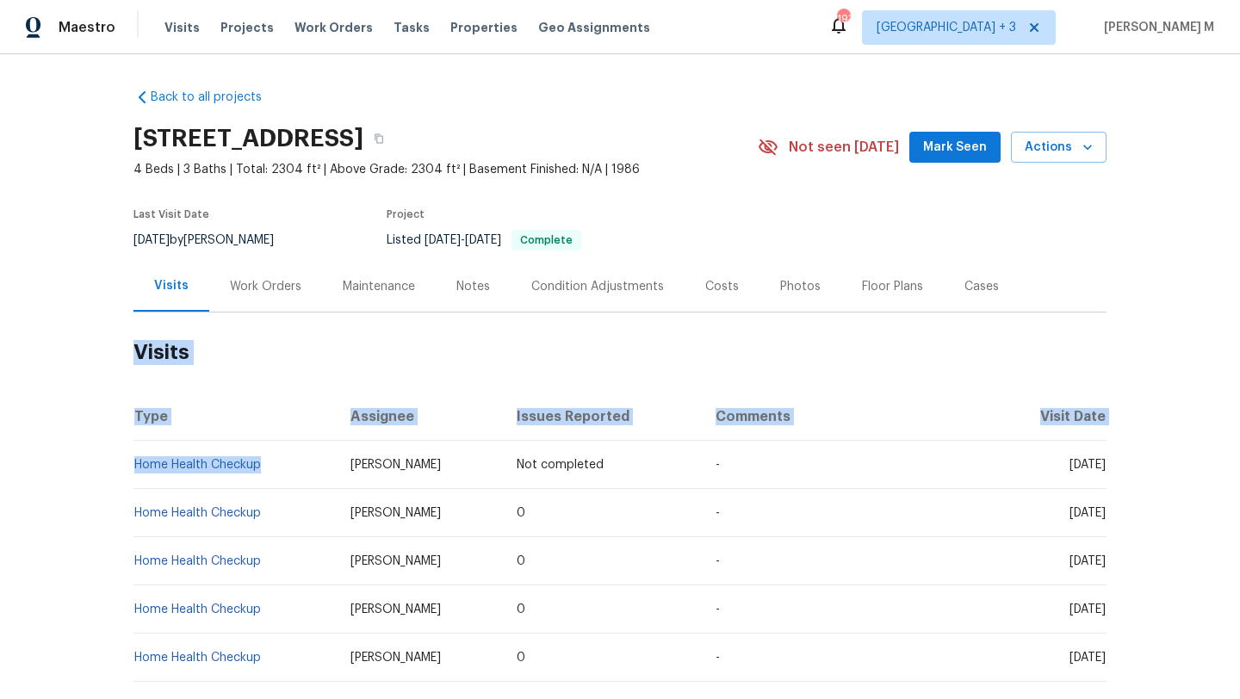
drag, startPoint x: 119, startPoint y: 468, endPoint x: 257, endPoint y: 467, distance: 138.6
click at [257, 467] on div "Back to all projects 5996 Birdie Dr, La Verne, CA 91750 4 Beds | 3 Baths | Tota…" at bounding box center [620, 376] width 1240 height 645
click at [257, 467] on td "Home Health Checkup" at bounding box center [234, 465] width 203 height 48
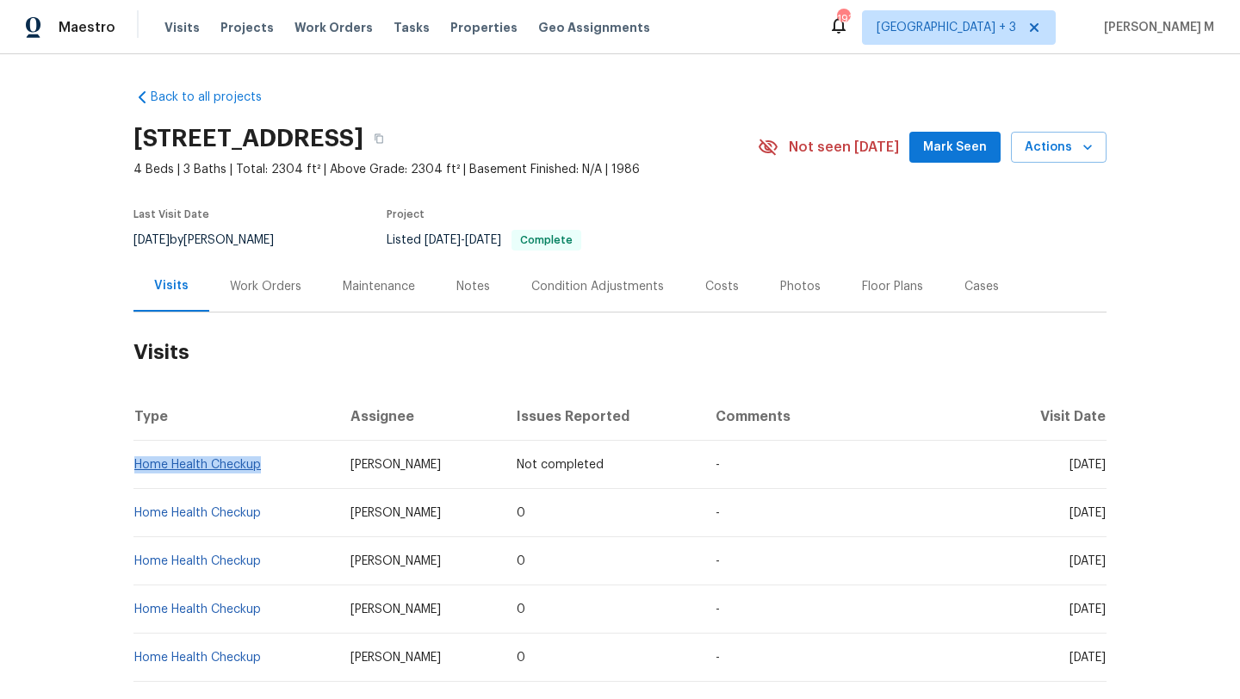
copy link "Home Health Checkup"
drag, startPoint x: 259, startPoint y: 467, endPoint x: 130, endPoint y: 466, distance: 129.1
click at [133, 466] on td "Home Health Checkup" at bounding box center [234, 465] width 203 height 48
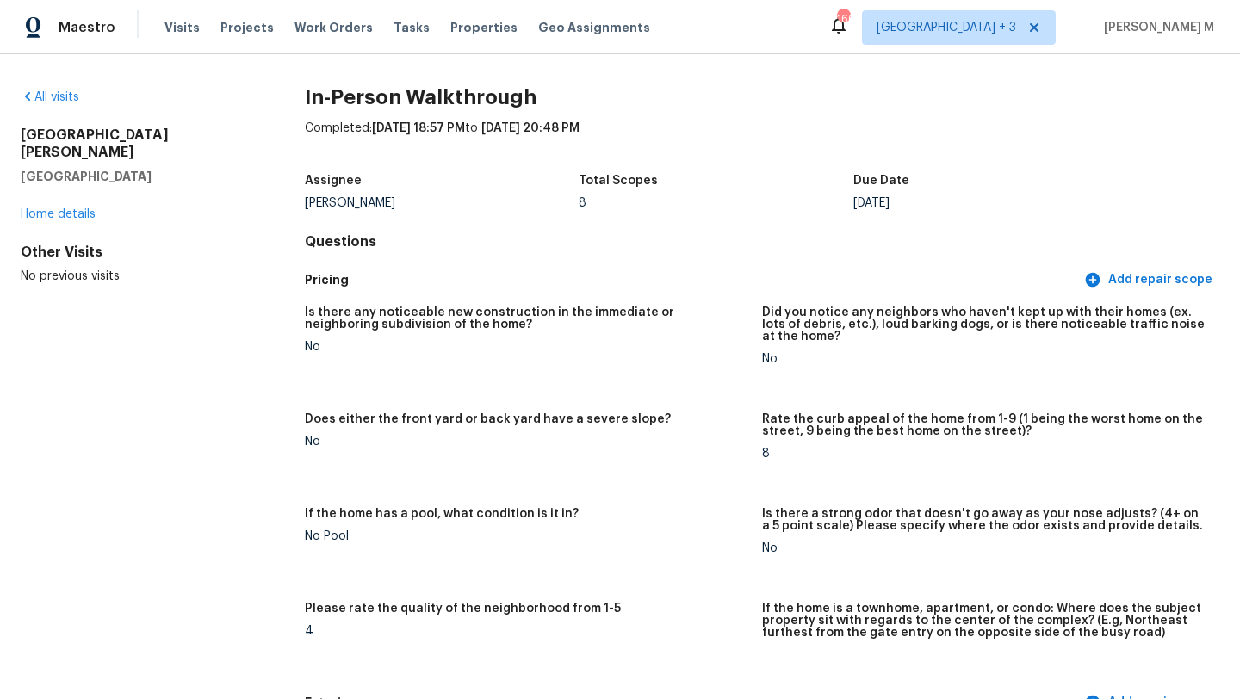
scroll to position [2332, 0]
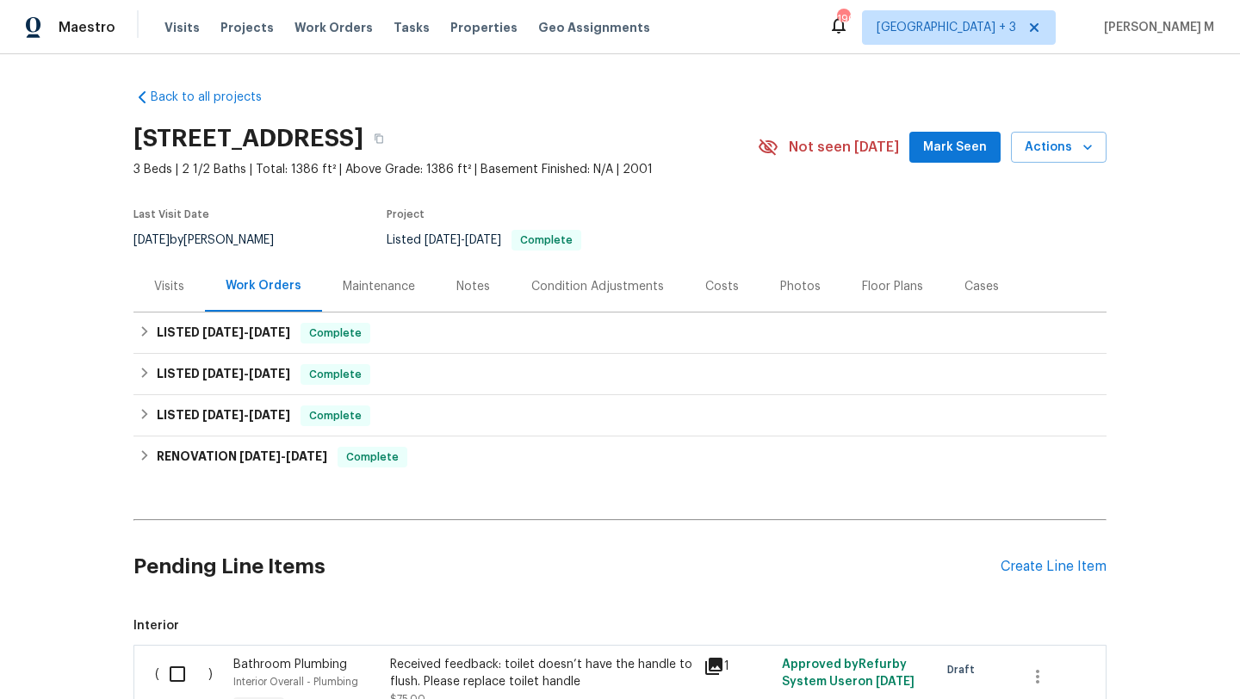
click at [967, 298] on div "Cases" at bounding box center [981, 286] width 76 height 51
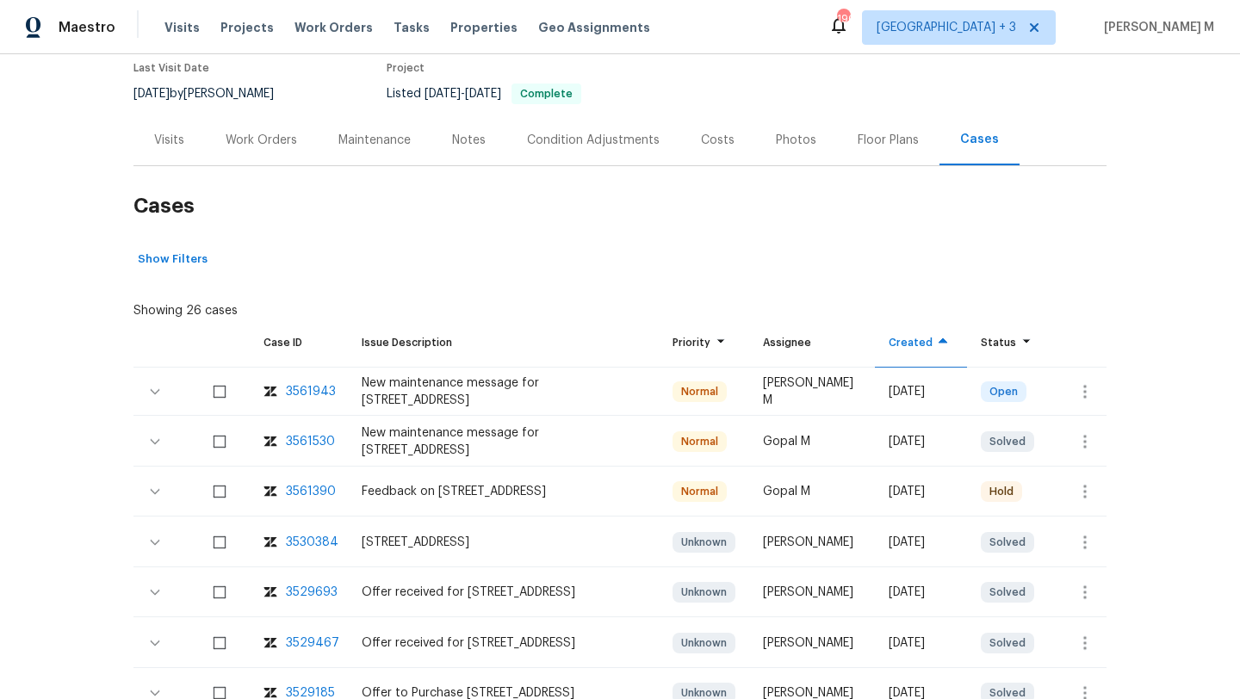
scroll to position [161, 0]
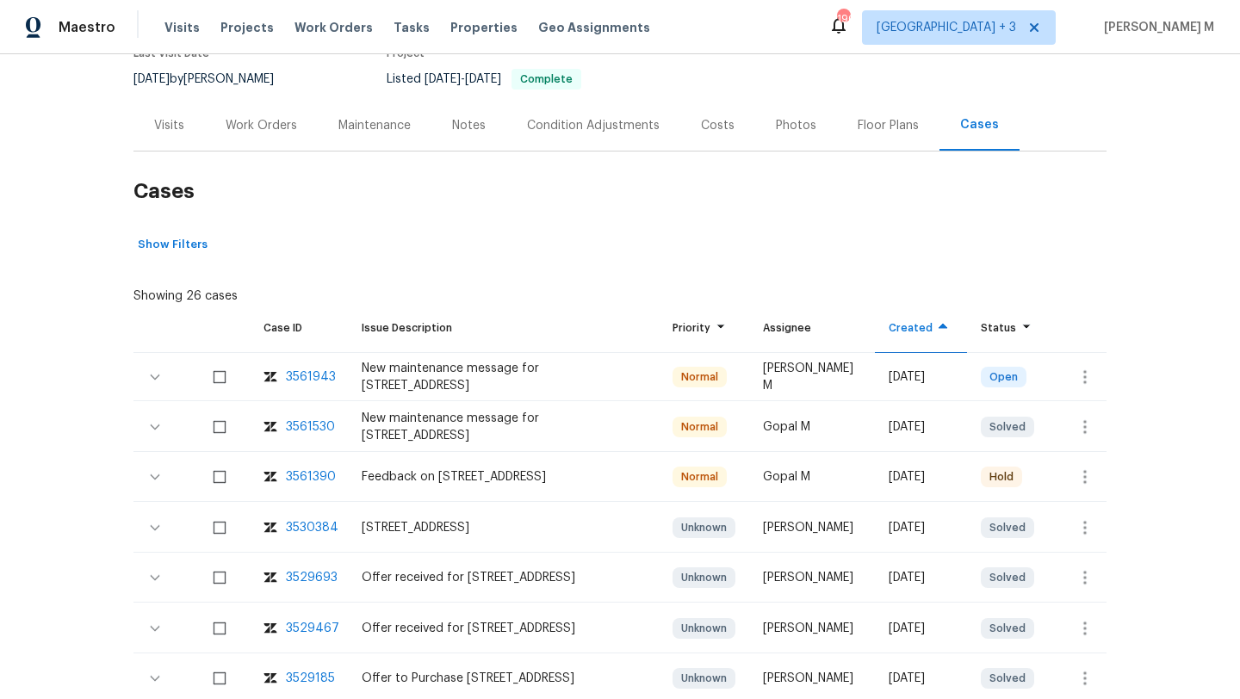
click at [324, 479] on div "3561390" at bounding box center [311, 476] width 50 height 17
